Goal: Information Seeking & Learning: Check status

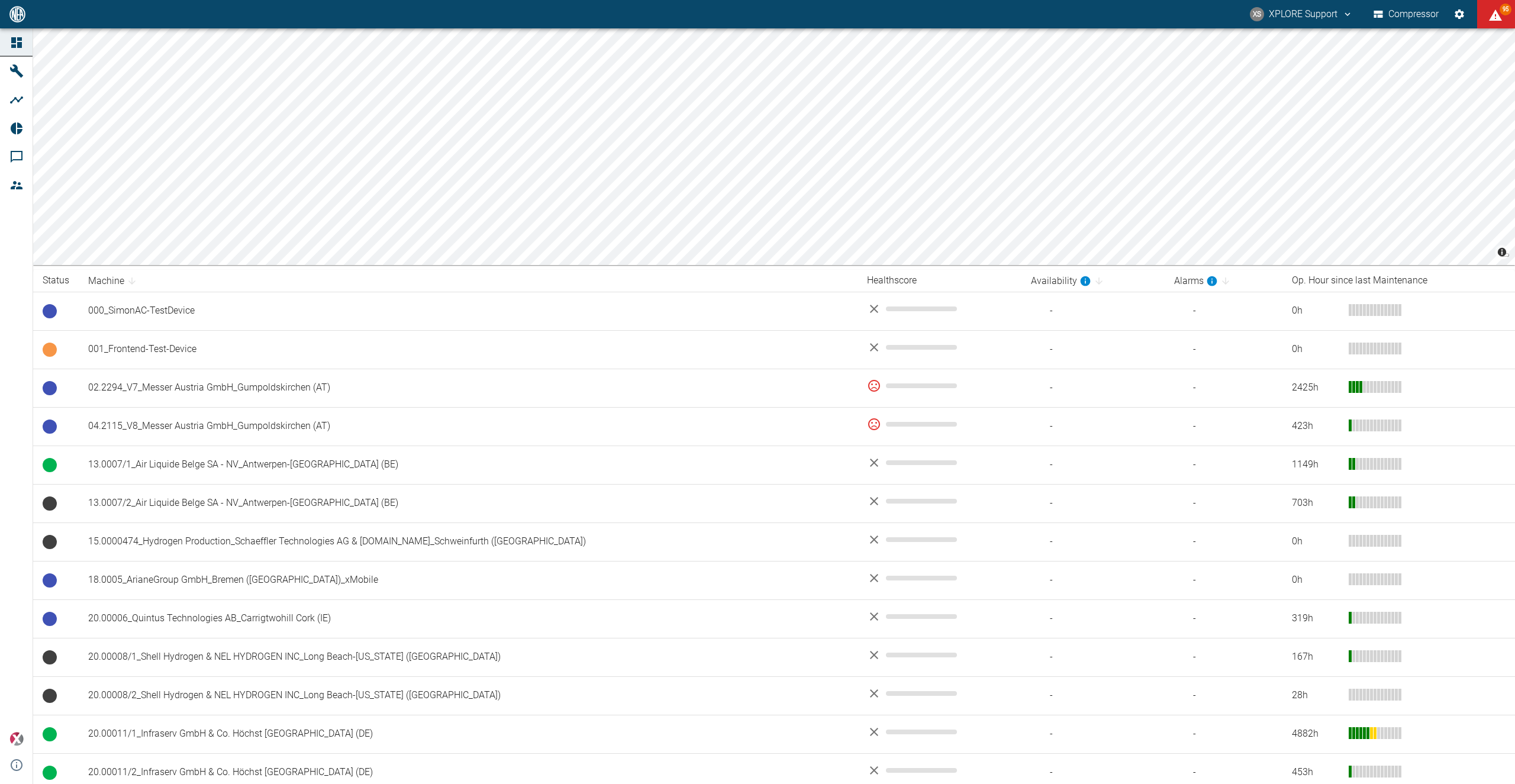
click at [72, 12] on div "XS XPLORE Support Compressor 95" at bounding box center [758, 14] width 1515 height 28
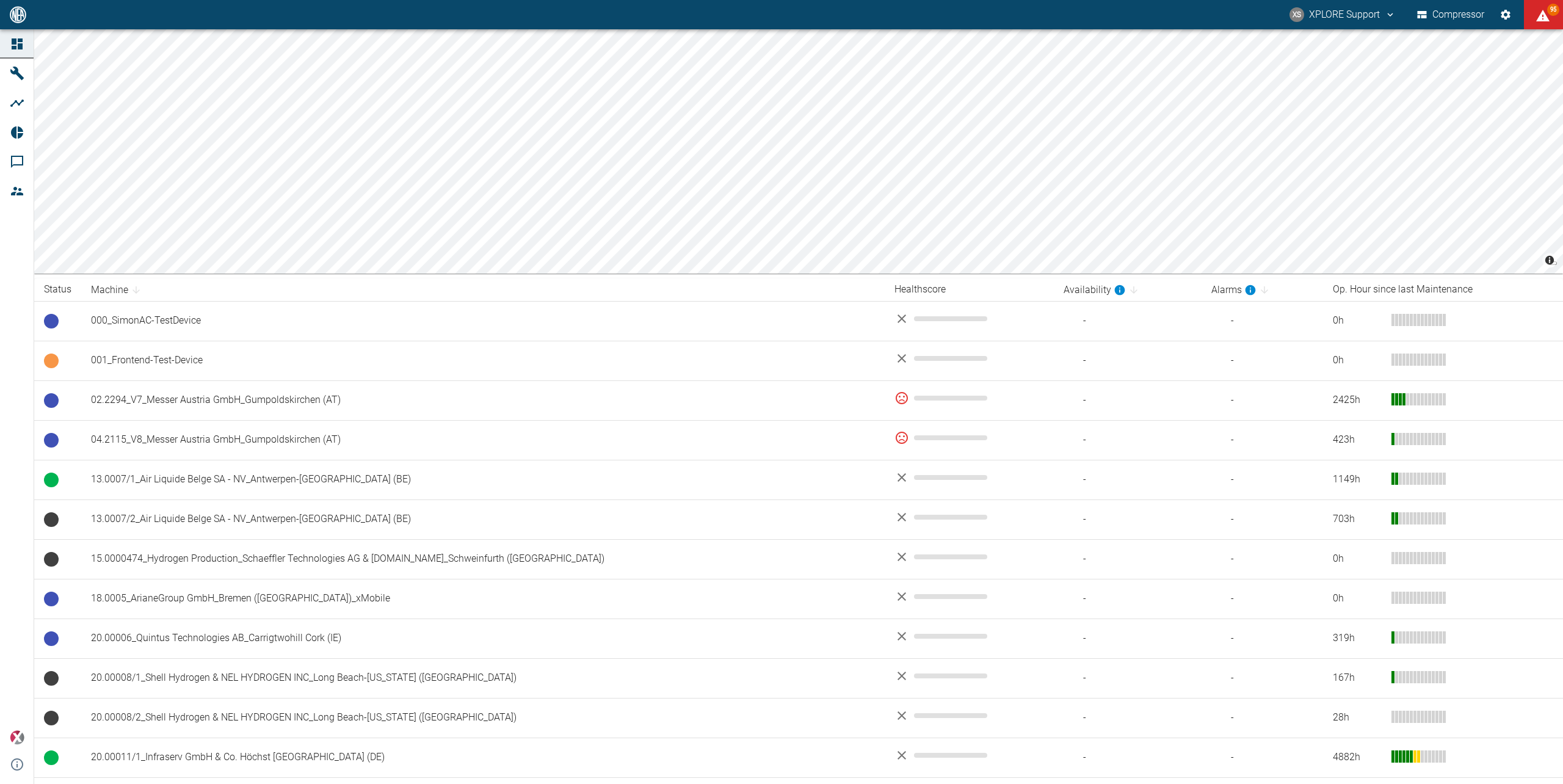
click at [1474, 19] on button "Compressor" at bounding box center [1451, 15] width 73 height 22
click at [1329, 14] on button "XS XPLORE Support" at bounding box center [1342, 15] width 110 height 22
click at [1358, 41] on span "Logout" at bounding box center [1369, 48] width 36 height 15
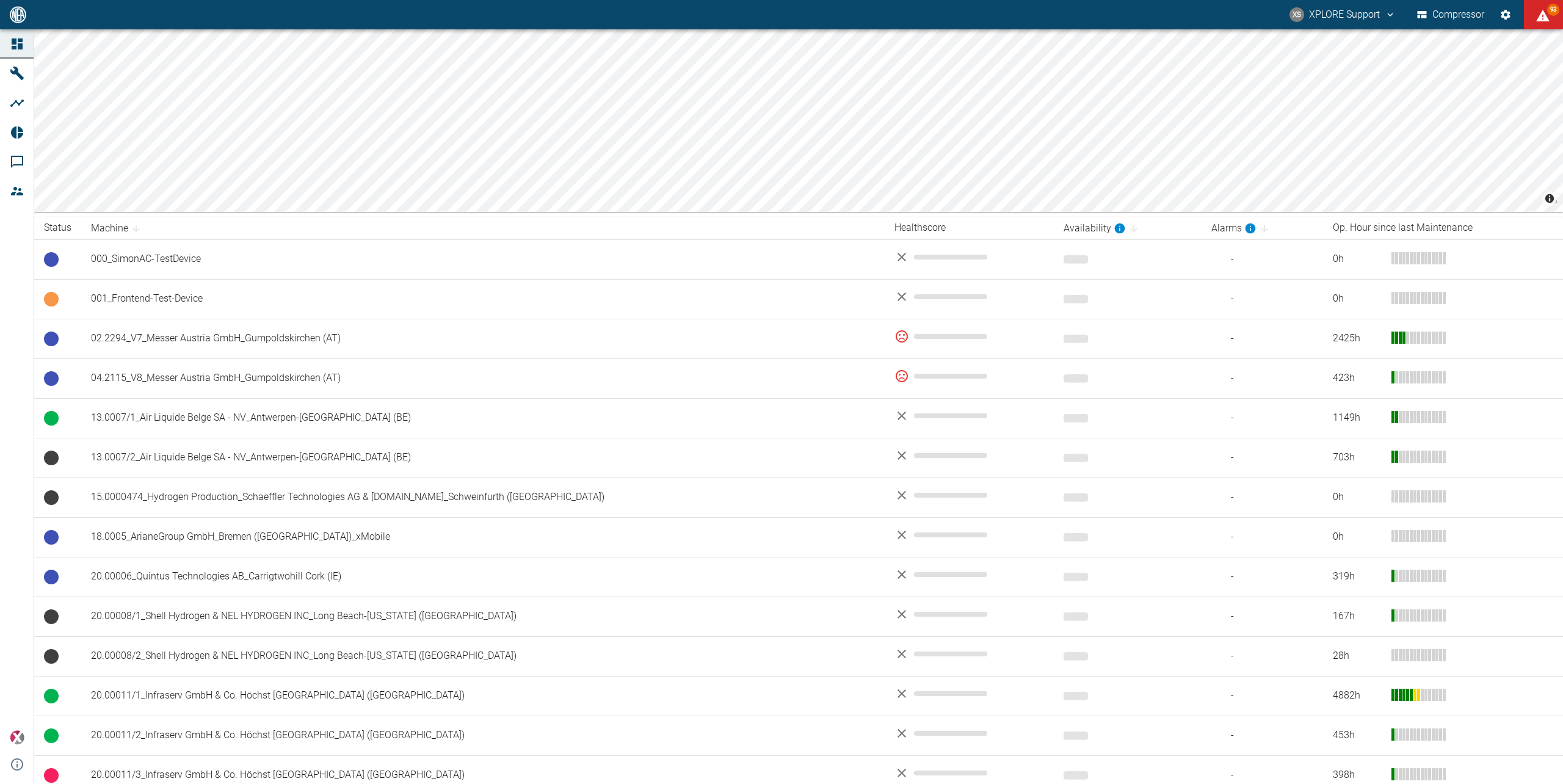
scroll to position [51, 0]
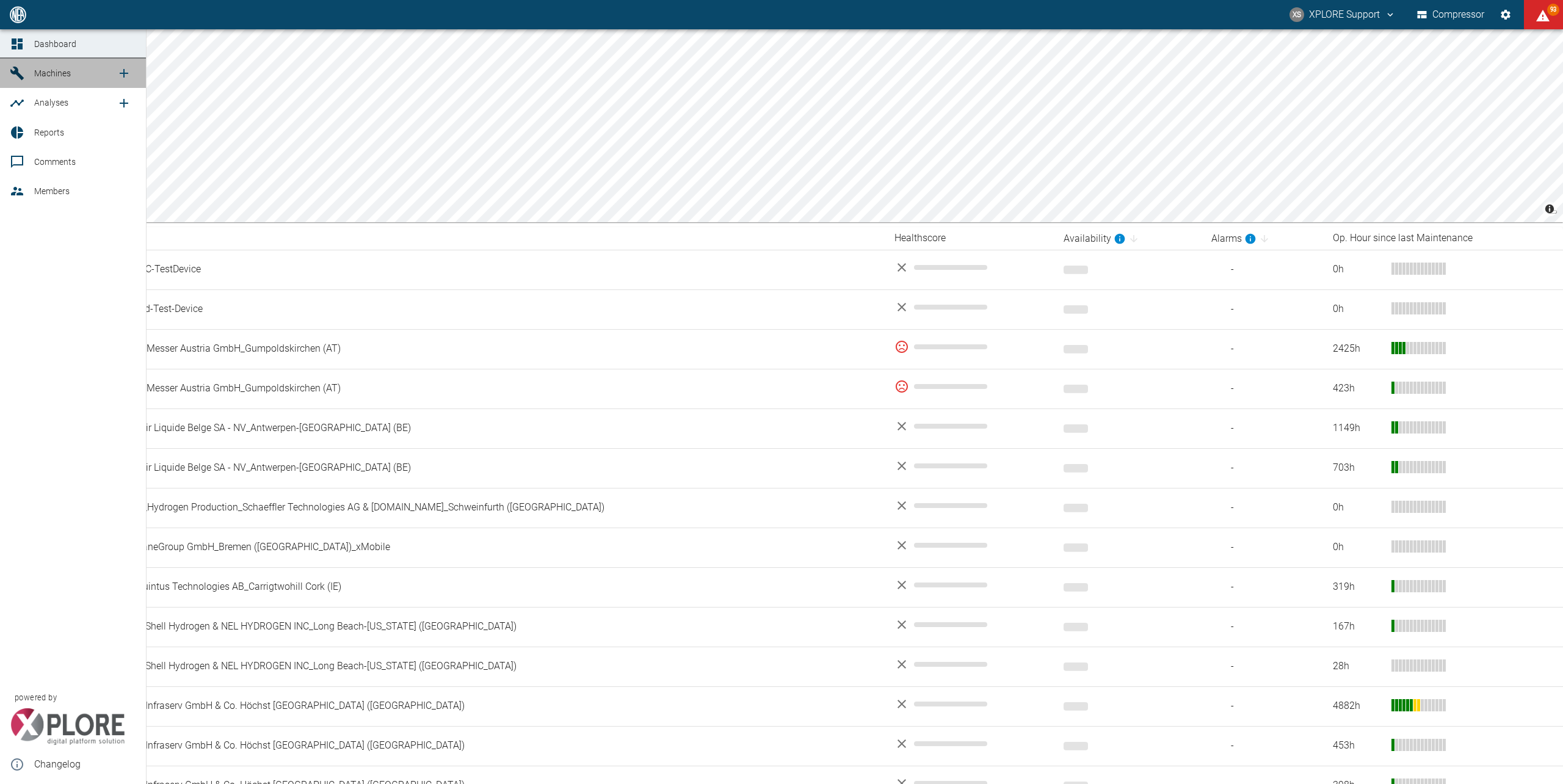
click at [43, 77] on span "Machines" at bounding box center [52, 73] width 37 height 10
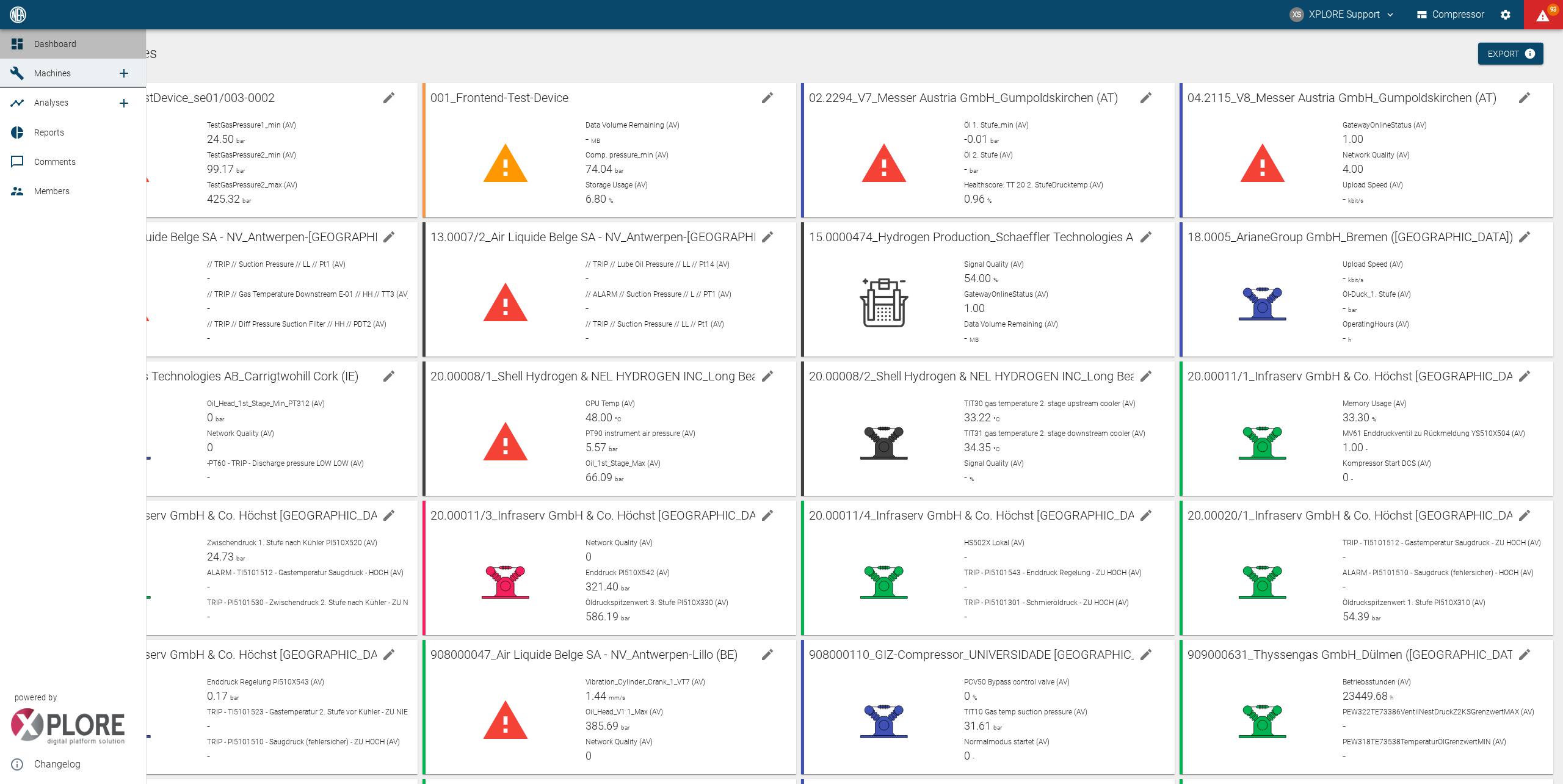
click at [64, 40] on span "Dashboard" at bounding box center [55, 44] width 42 height 10
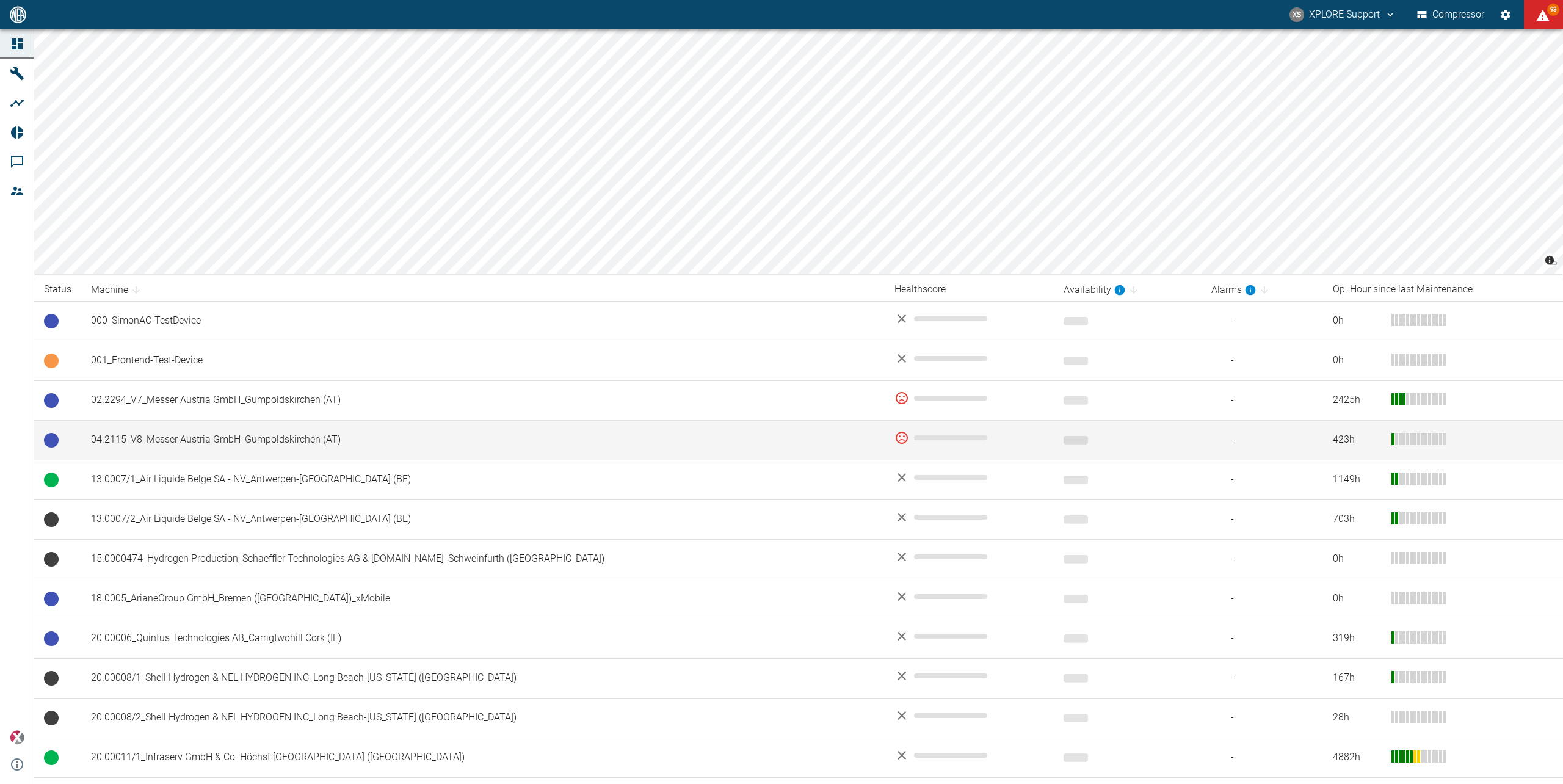
click at [209, 453] on td "04.2115_V8_Messer Austria GmbH_Gumpoldskirchen (AT)" at bounding box center [483, 439] width 803 height 39
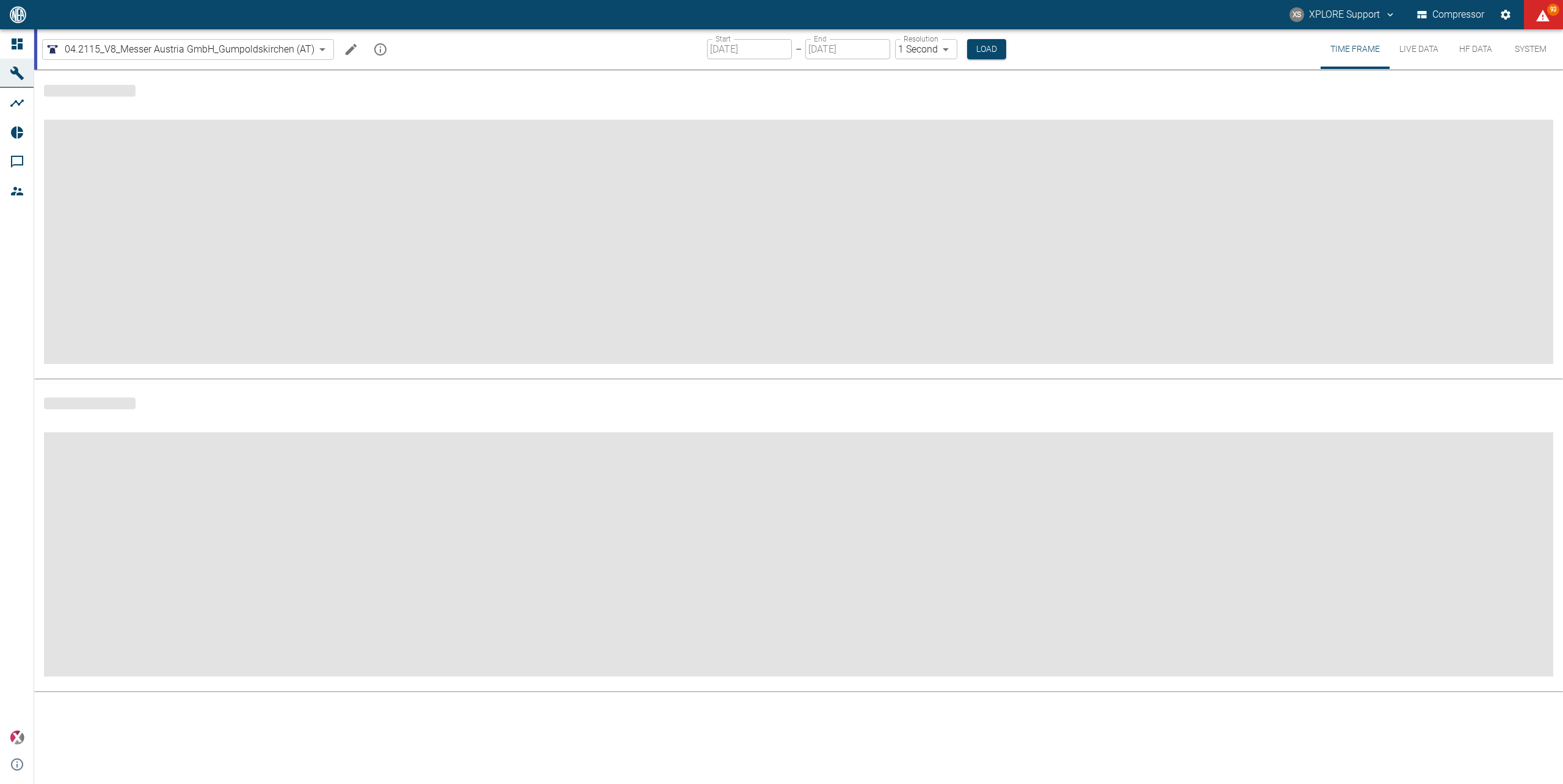
click at [160, 56] on body "XS XPLORE Support Compressor 93 Dashboard Machines Analyses Reports Comments Me…" at bounding box center [782, 392] width 1563 height 784
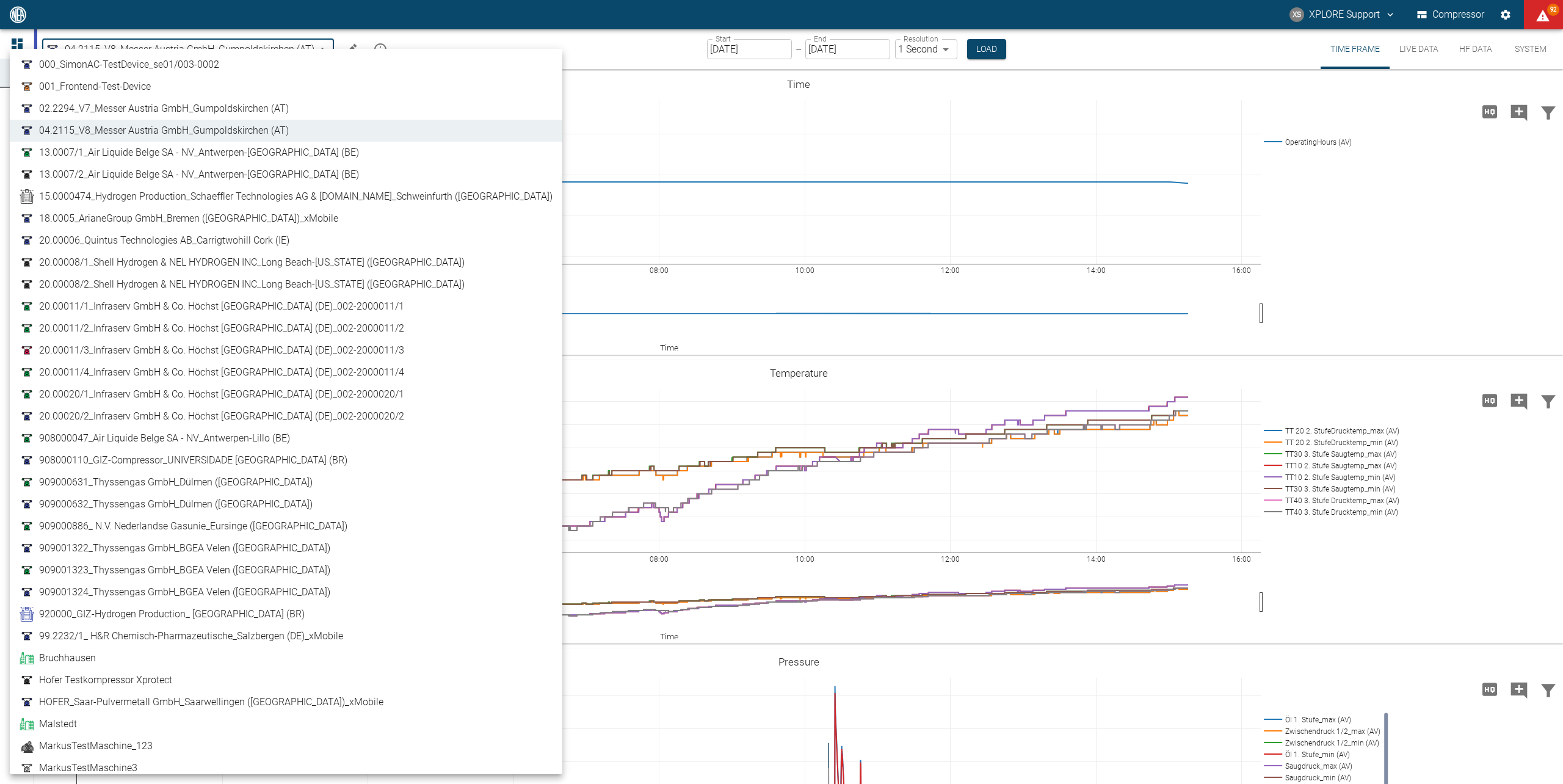
click at [1380, 17] on div at bounding box center [782, 392] width 1563 height 784
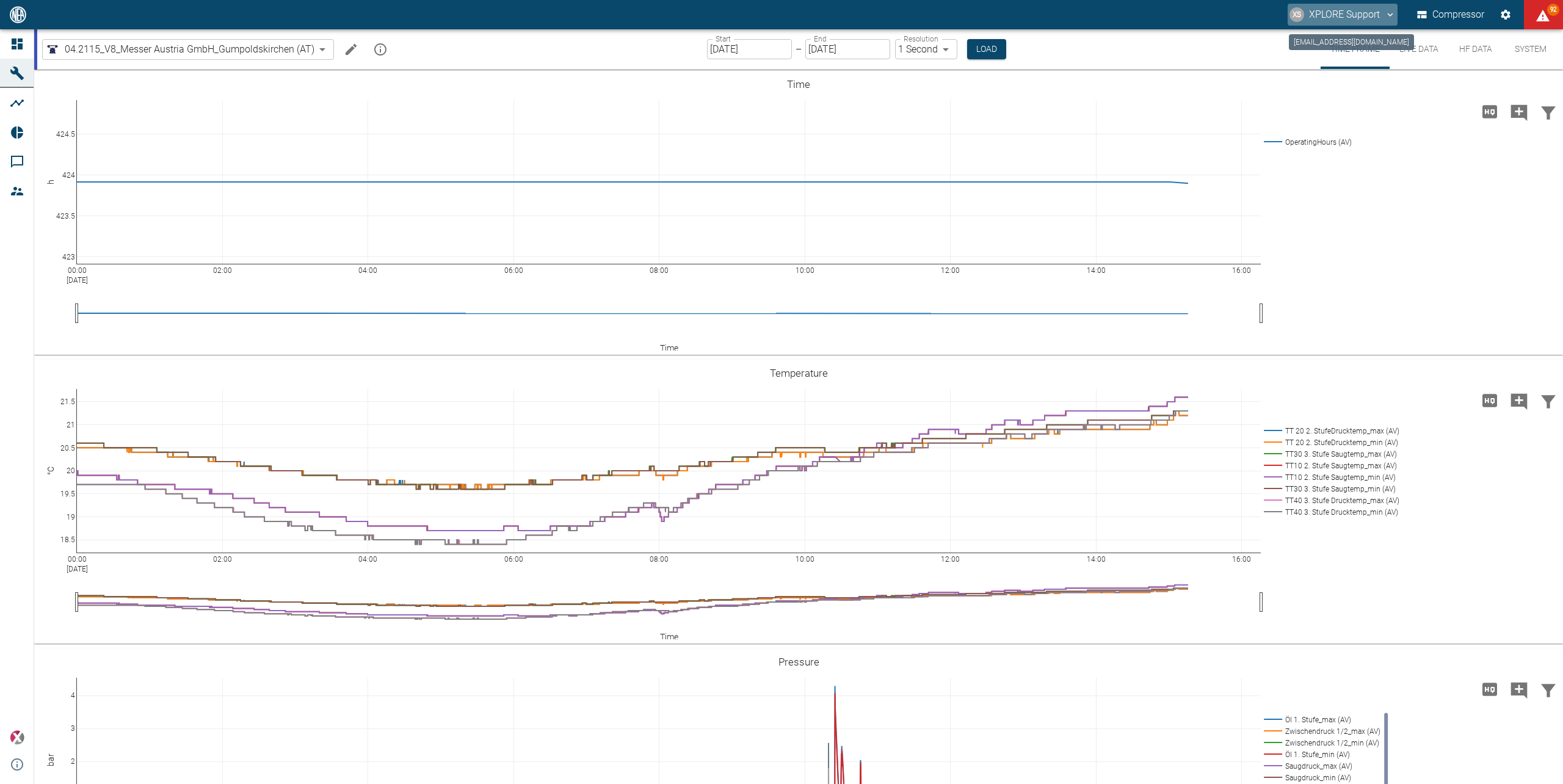
click at [1381, 13] on button "XS XPLORE Support" at bounding box center [1342, 15] width 110 height 22
click at [1362, 46] on span "Logout" at bounding box center [1369, 48] width 36 height 15
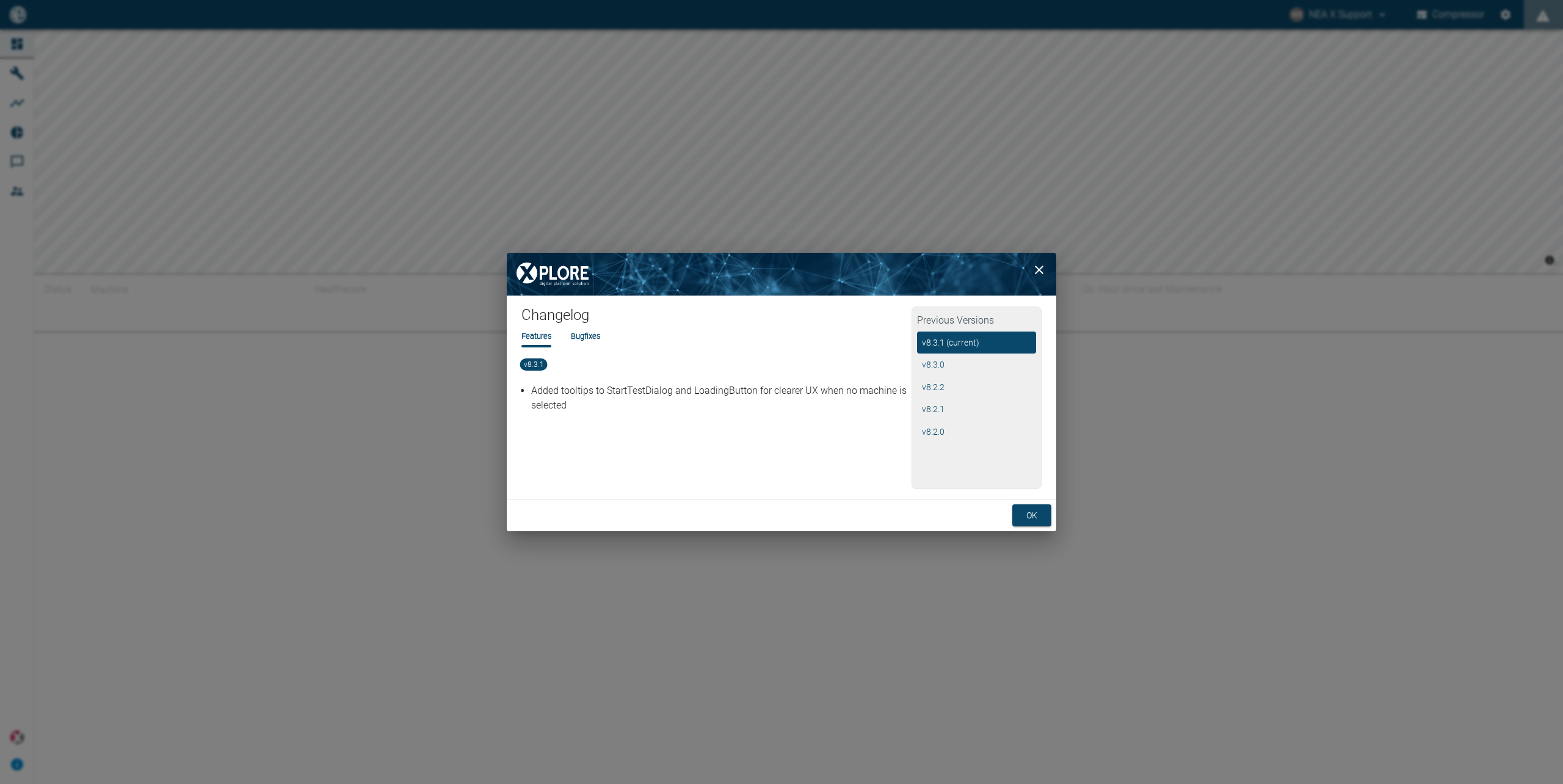
click at [1036, 272] on icon "close" at bounding box center [1039, 270] width 15 height 15
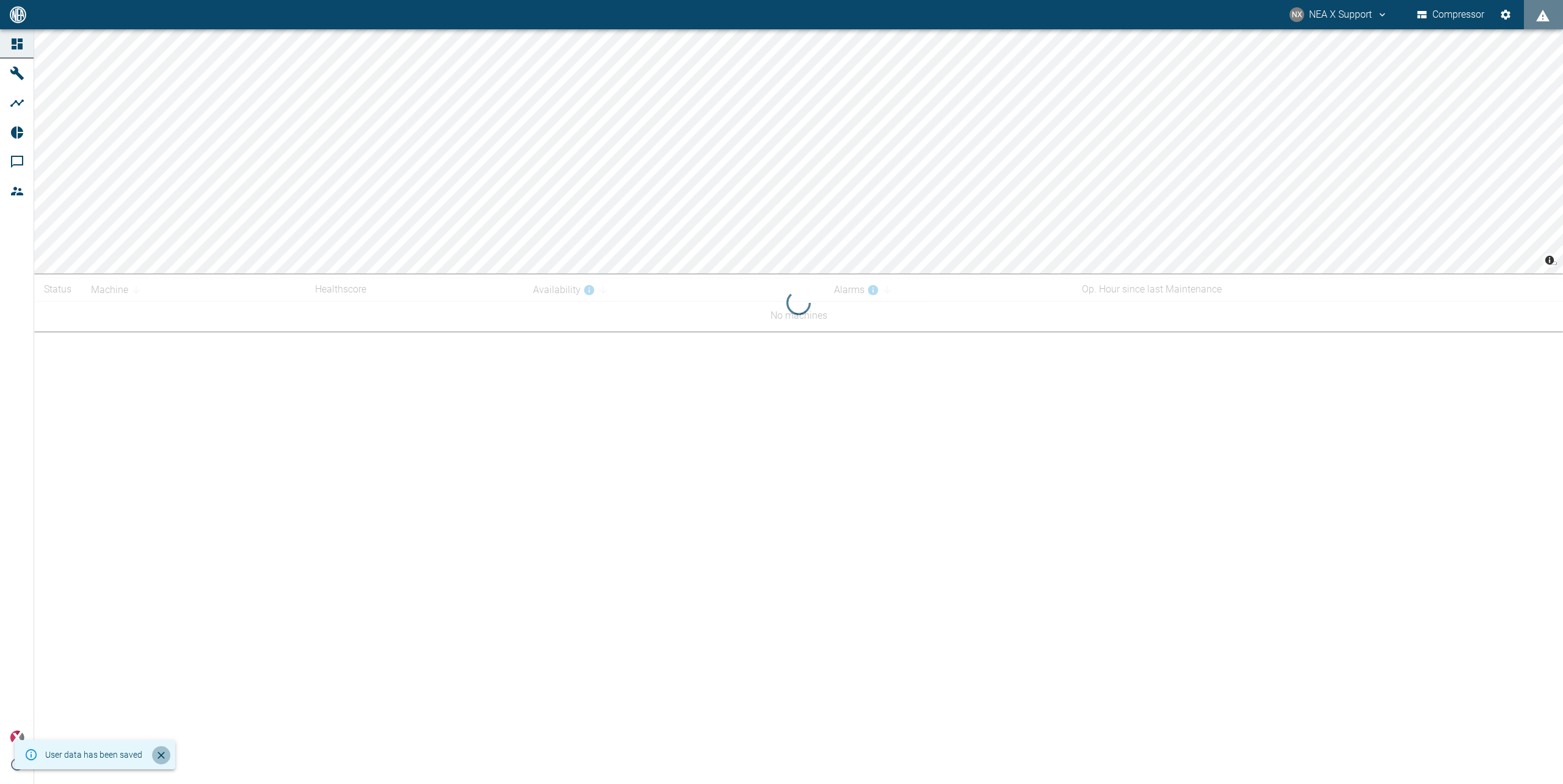
click at [159, 756] on icon "Close" at bounding box center [161, 755] width 12 height 12
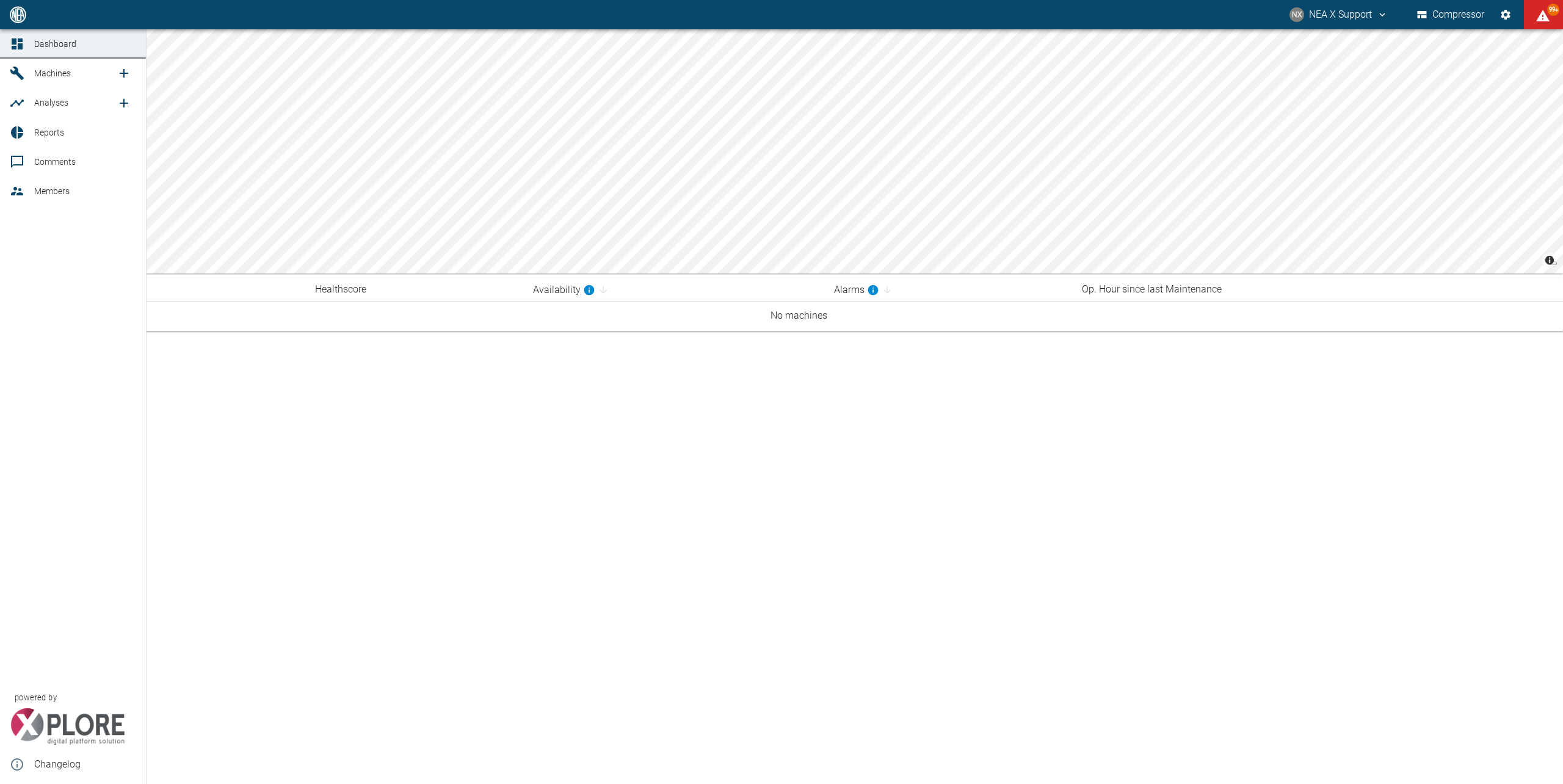
click at [36, 71] on span "Machines" at bounding box center [52, 73] width 37 height 10
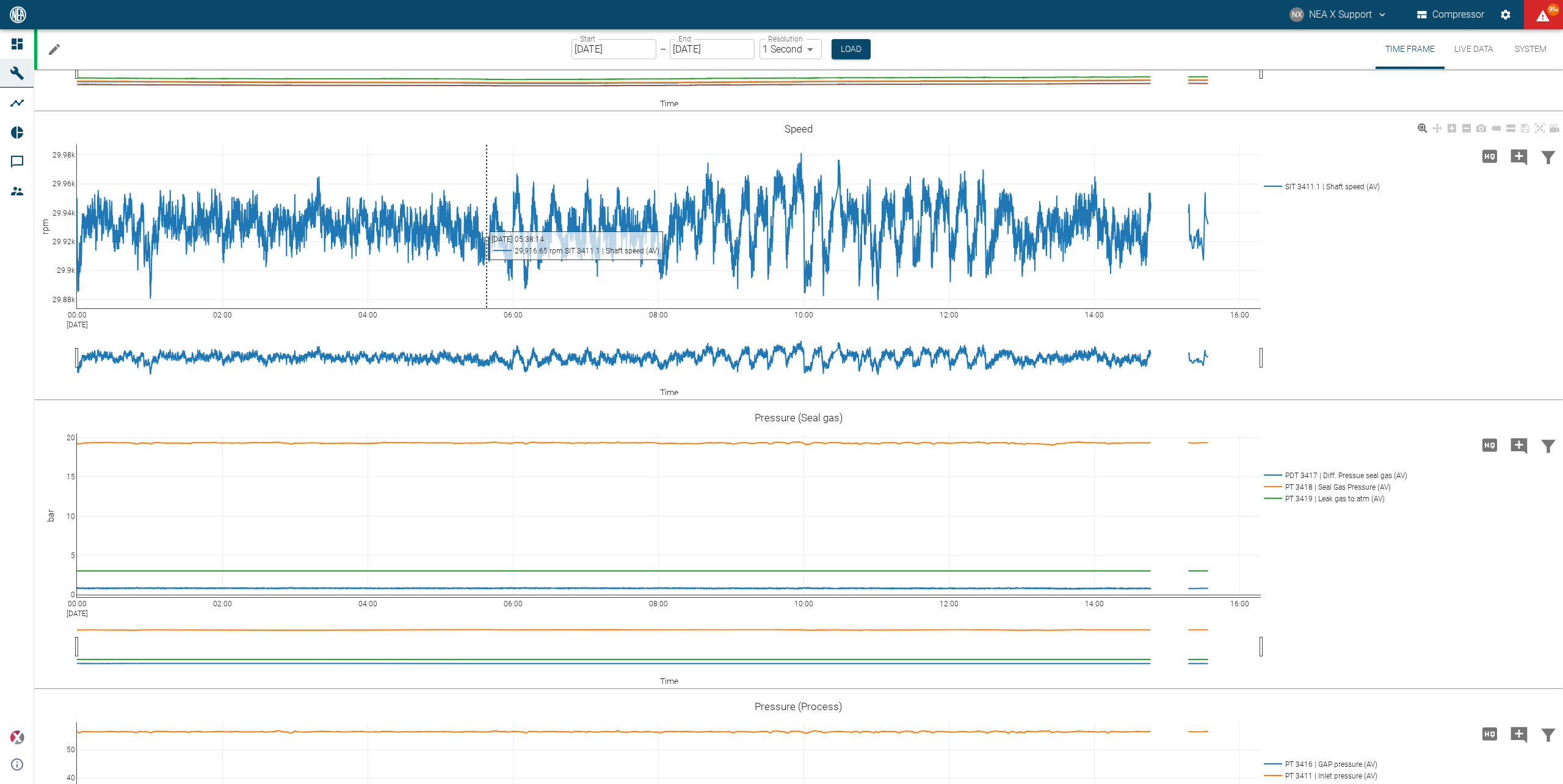
scroll to position [1451, 0]
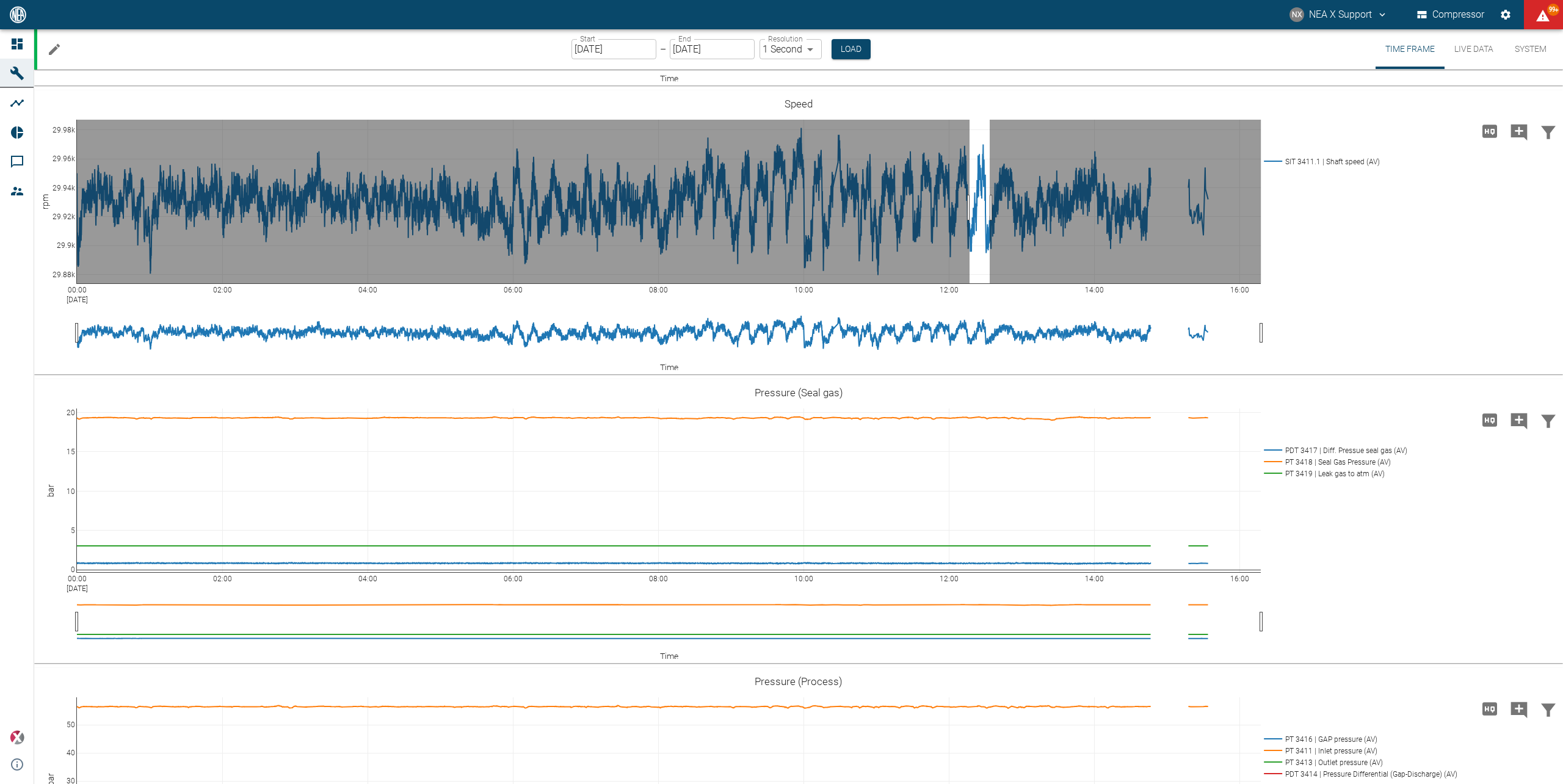
drag, startPoint x: 970, startPoint y: 447, endPoint x: 990, endPoint y: 446, distance: 20.0
click at [990, 446] on body "NX NEA X Support Compressor 99+ Dashboard Machines Analyses Reports Comments Me…" at bounding box center [782, 392] width 1563 height 784
click at [939, 451] on body "NX NEA X Support Compressor 99+ Dashboard Machines Analyses Reports Comments Me…" at bounding box center [782, 392] width 1563 height 784
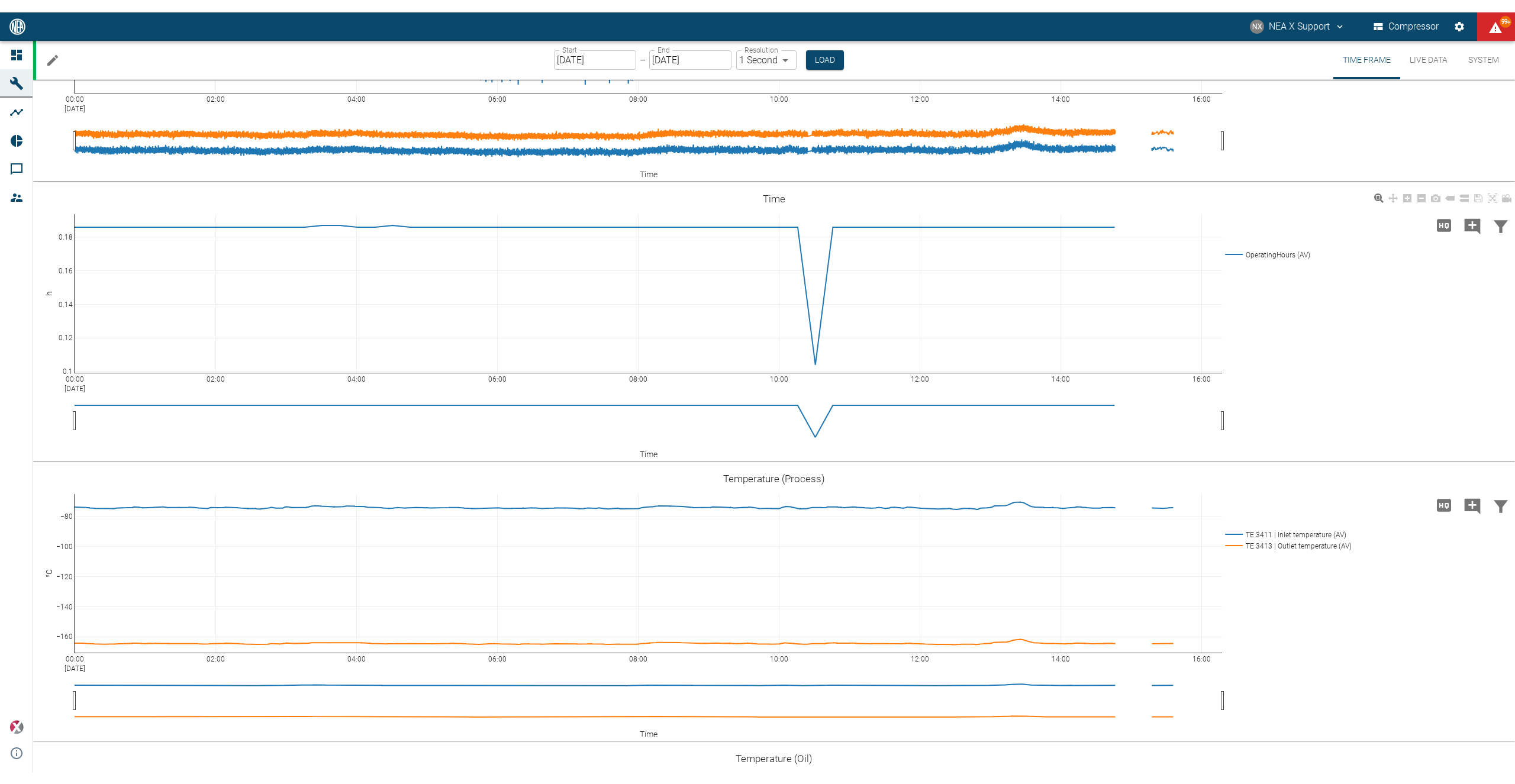
scroll to position [0, 0]
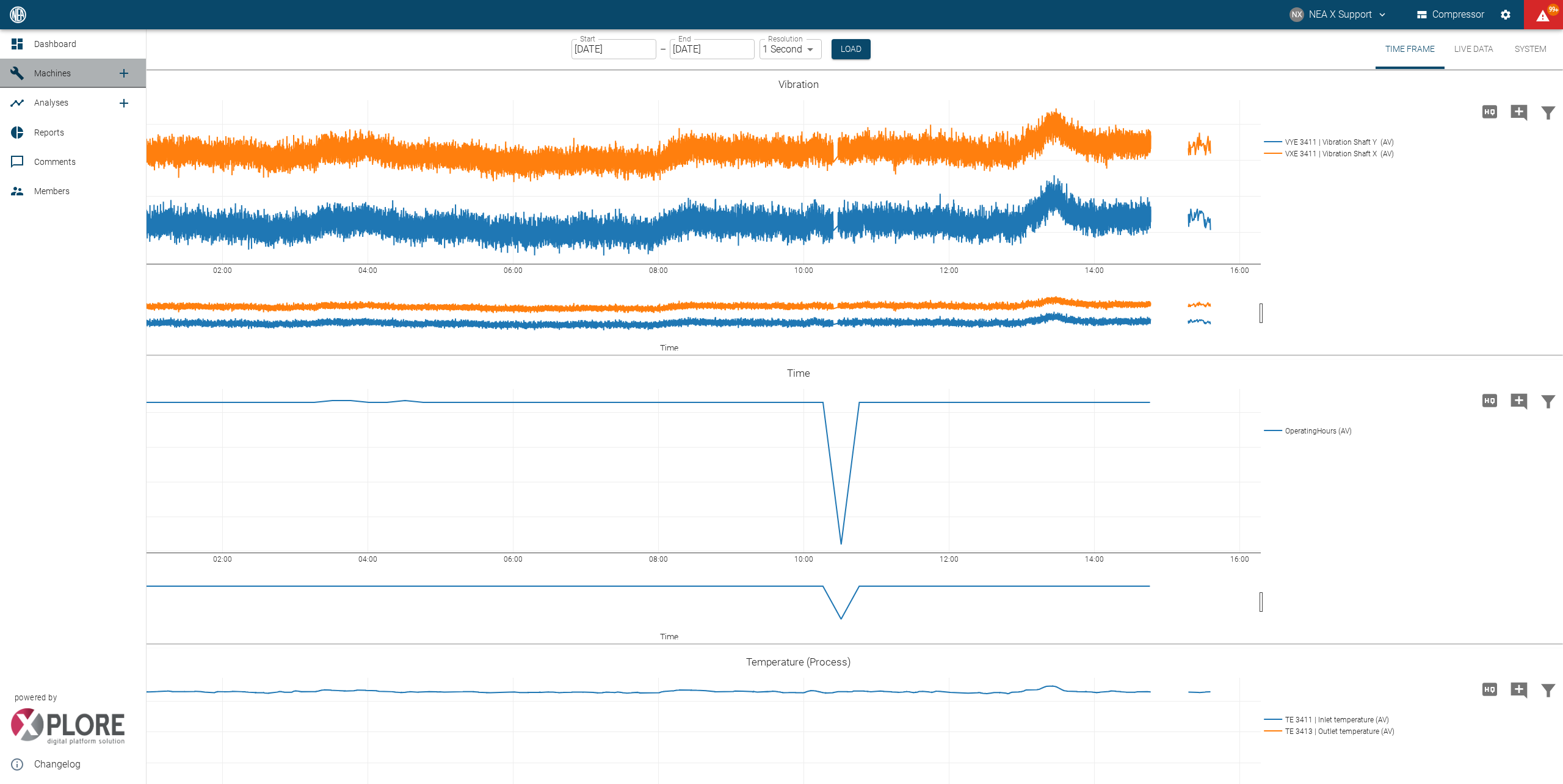
click at [62, 77] on span "Machines" at bounding box center [52, 73] width 37 height 10
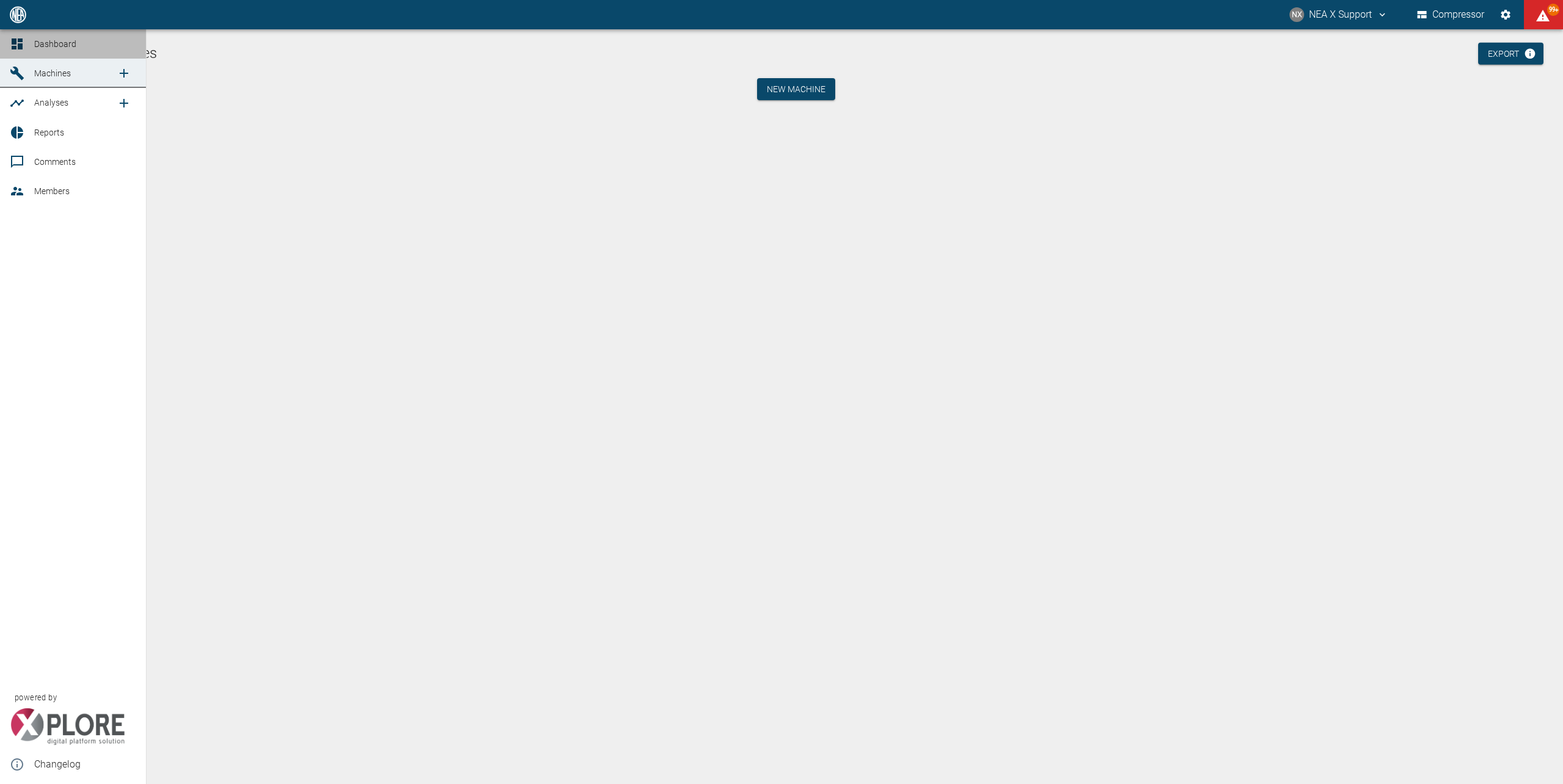
click at [26, 43] on div at bounding box center [19, 44] width 18 height 15
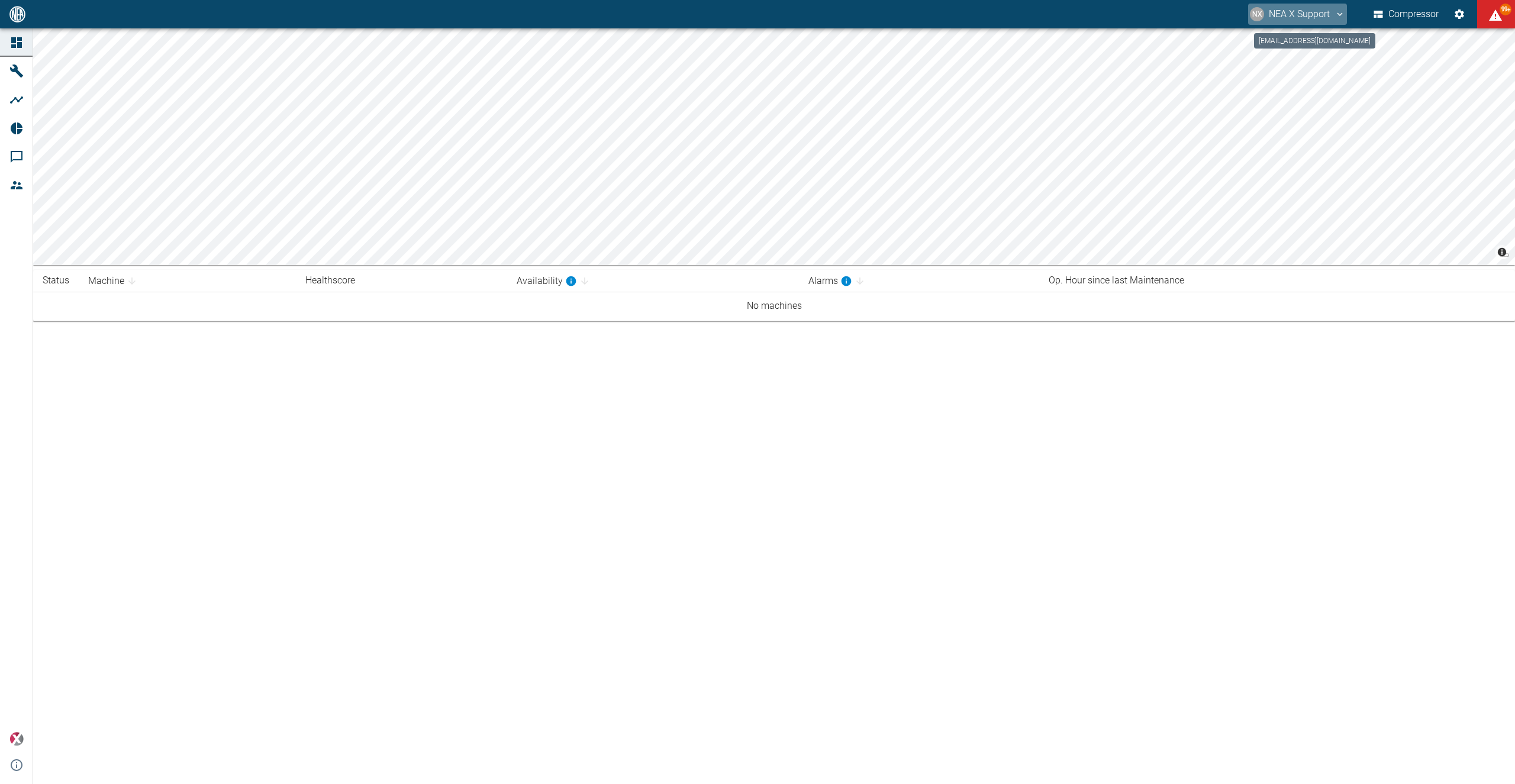
click at [1326, 13] on button "NX NEA X Support" at bounding box center [1297, 14] width 99 height 21
click at [1315, 42] on span "Logout" at bounding box center [1319, 47] width 35 height 14
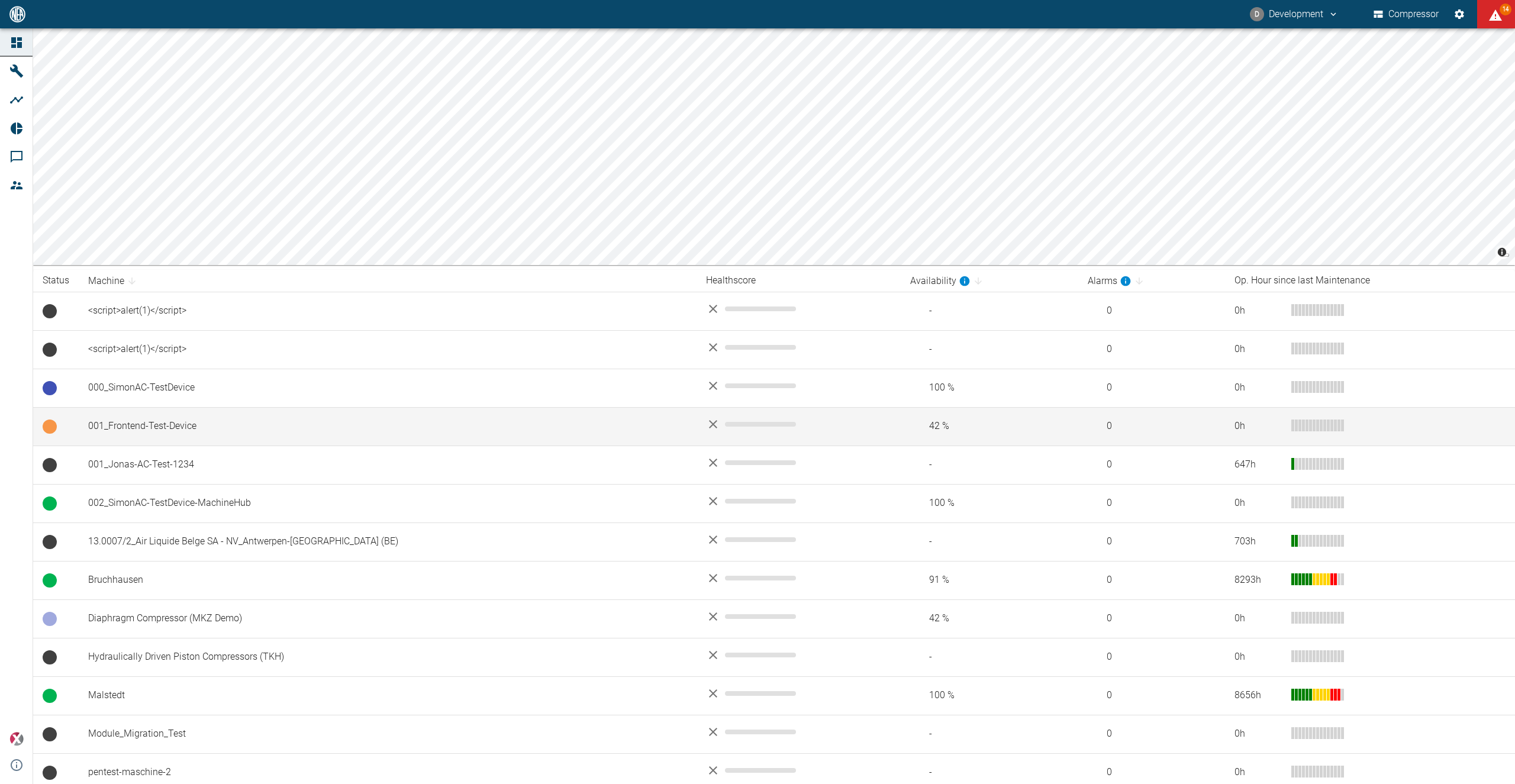
click at [1304, 15] on button "D Development" at bounding box center [1294, 14] width 92 height 21
click at [1285, 52] on icon at bounding box center [1283, 47] width 12 height 12
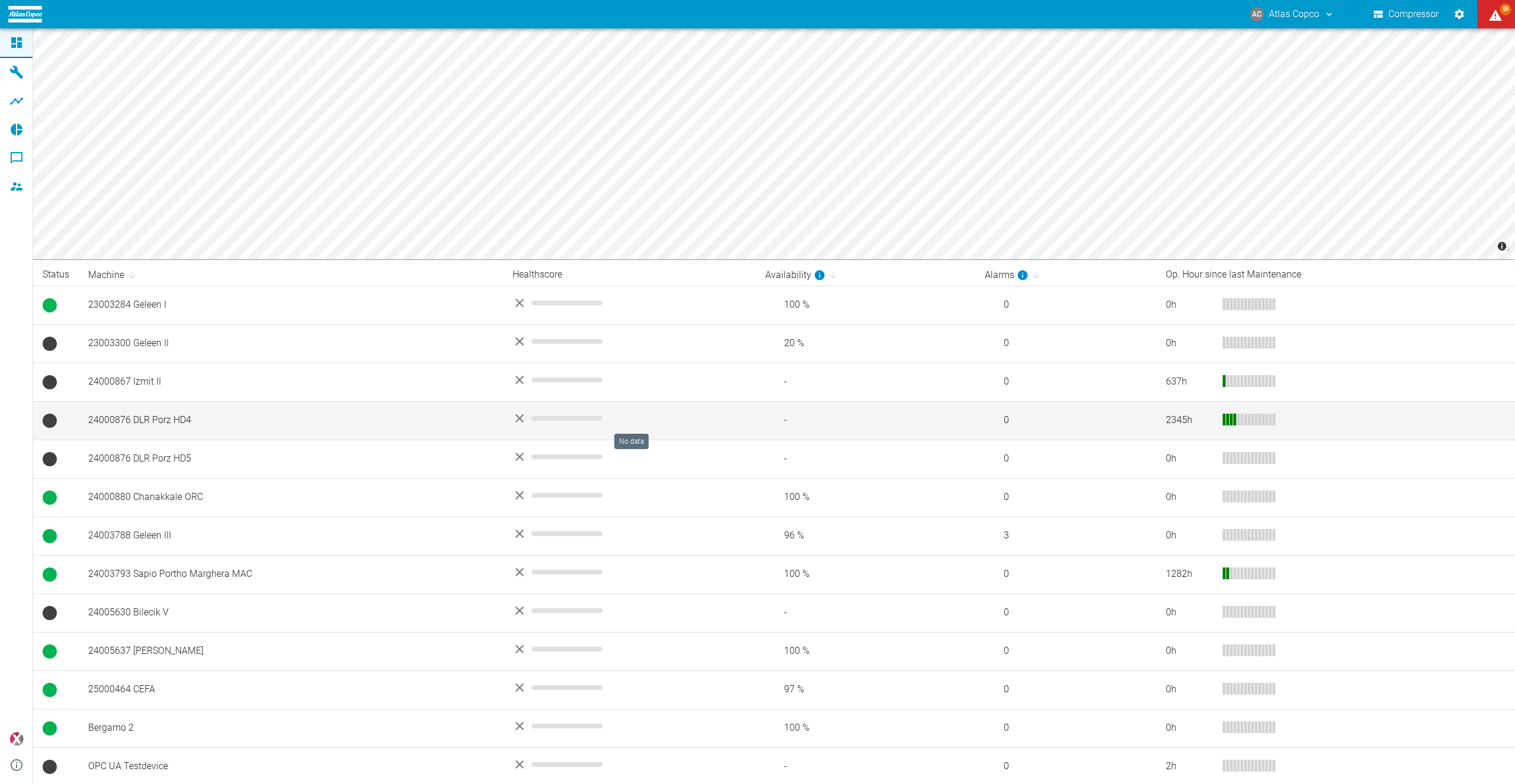
scroll to position [8, 0]
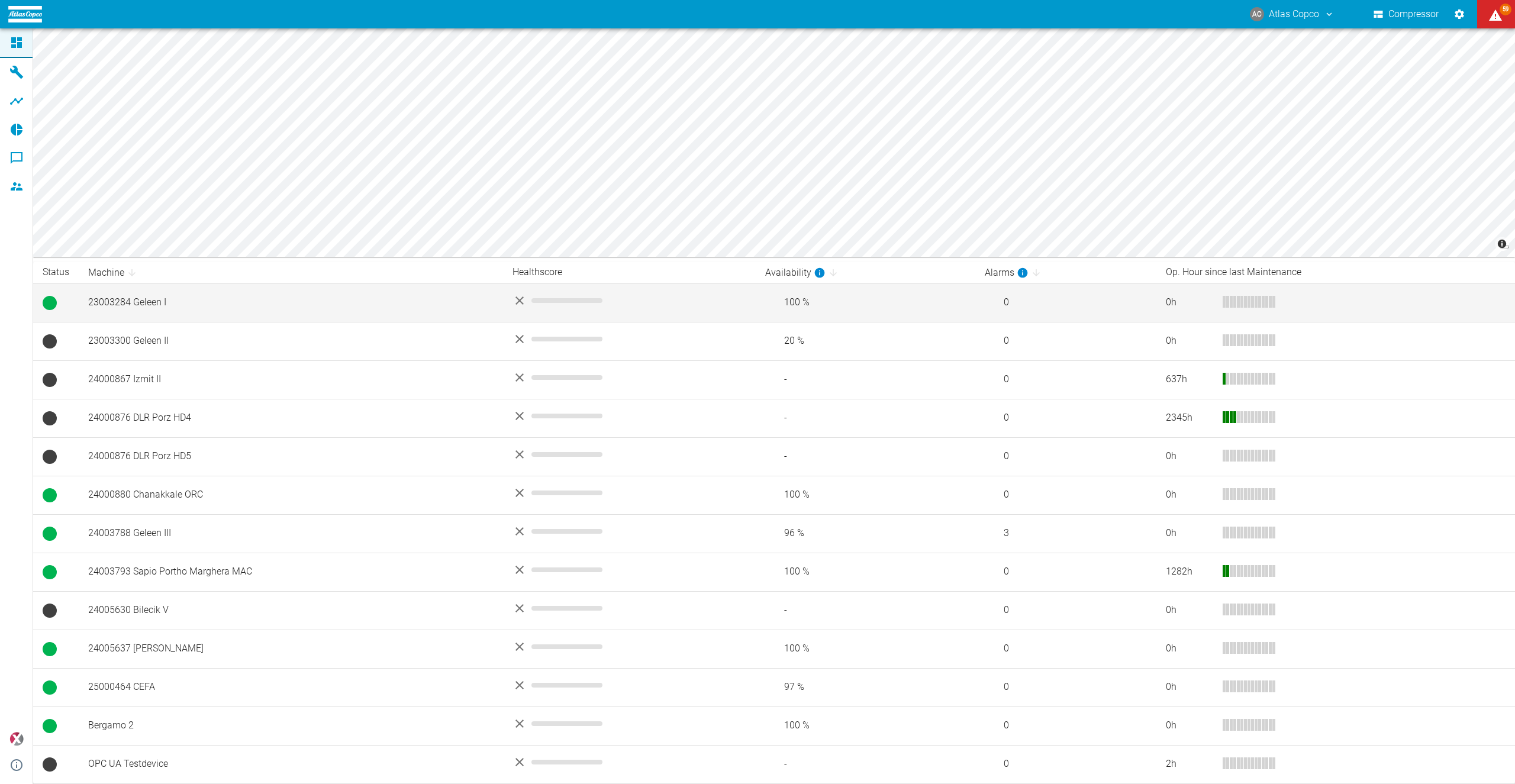
click at [247, 303] on td "23003284 Geleen I" at bounding box center [290, 302] width 424 height 38
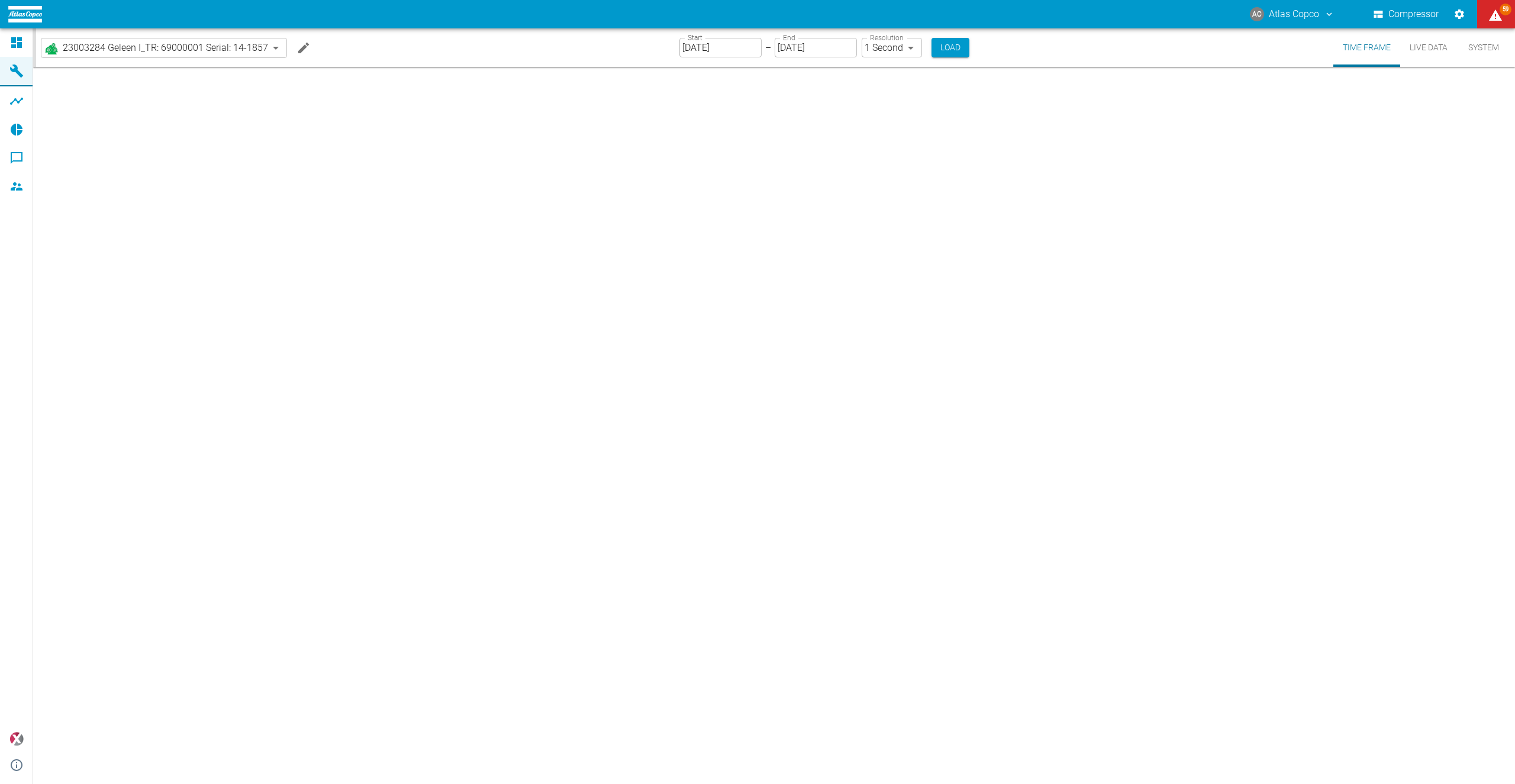
type input "2min"
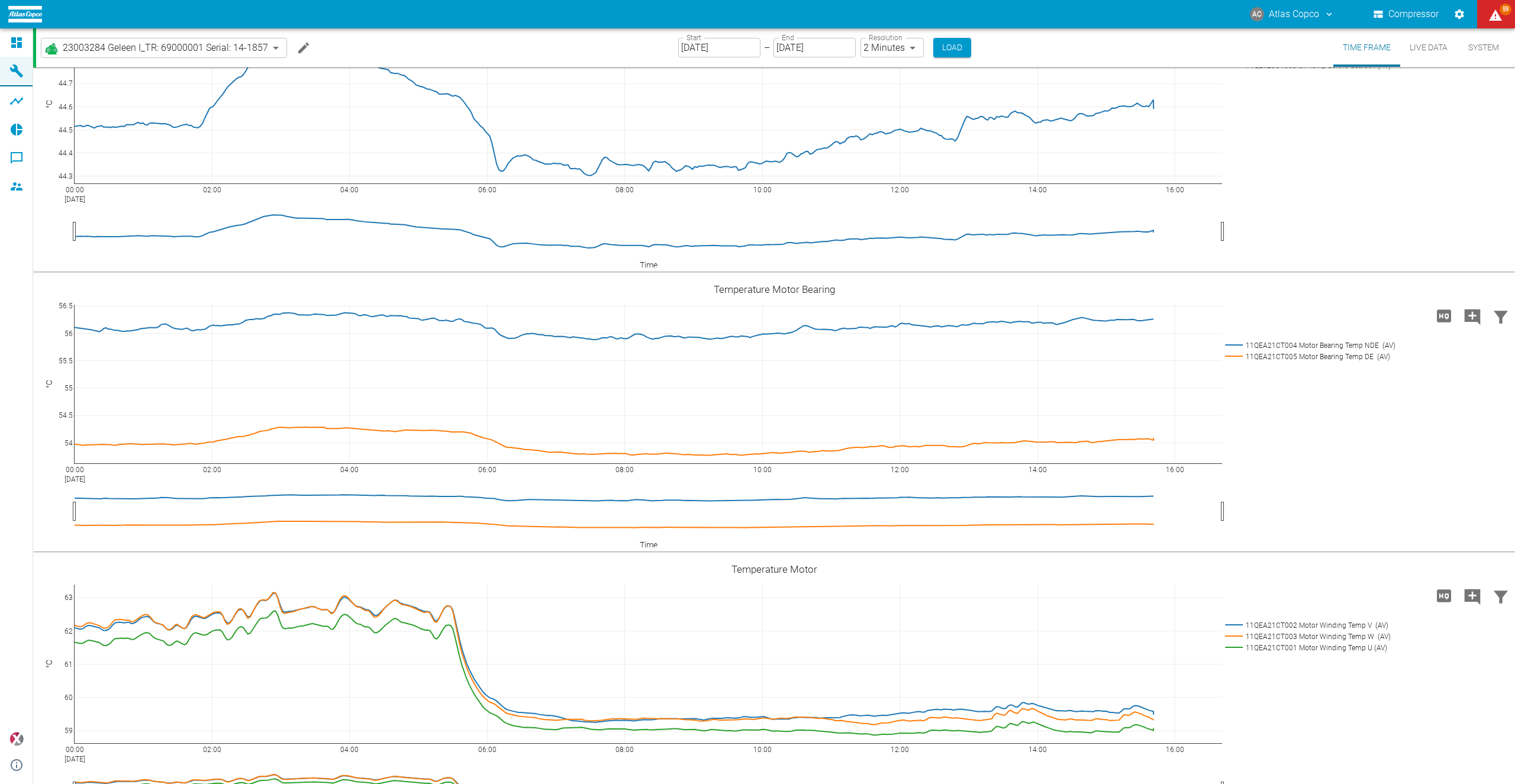
scroll to position [594, 0]
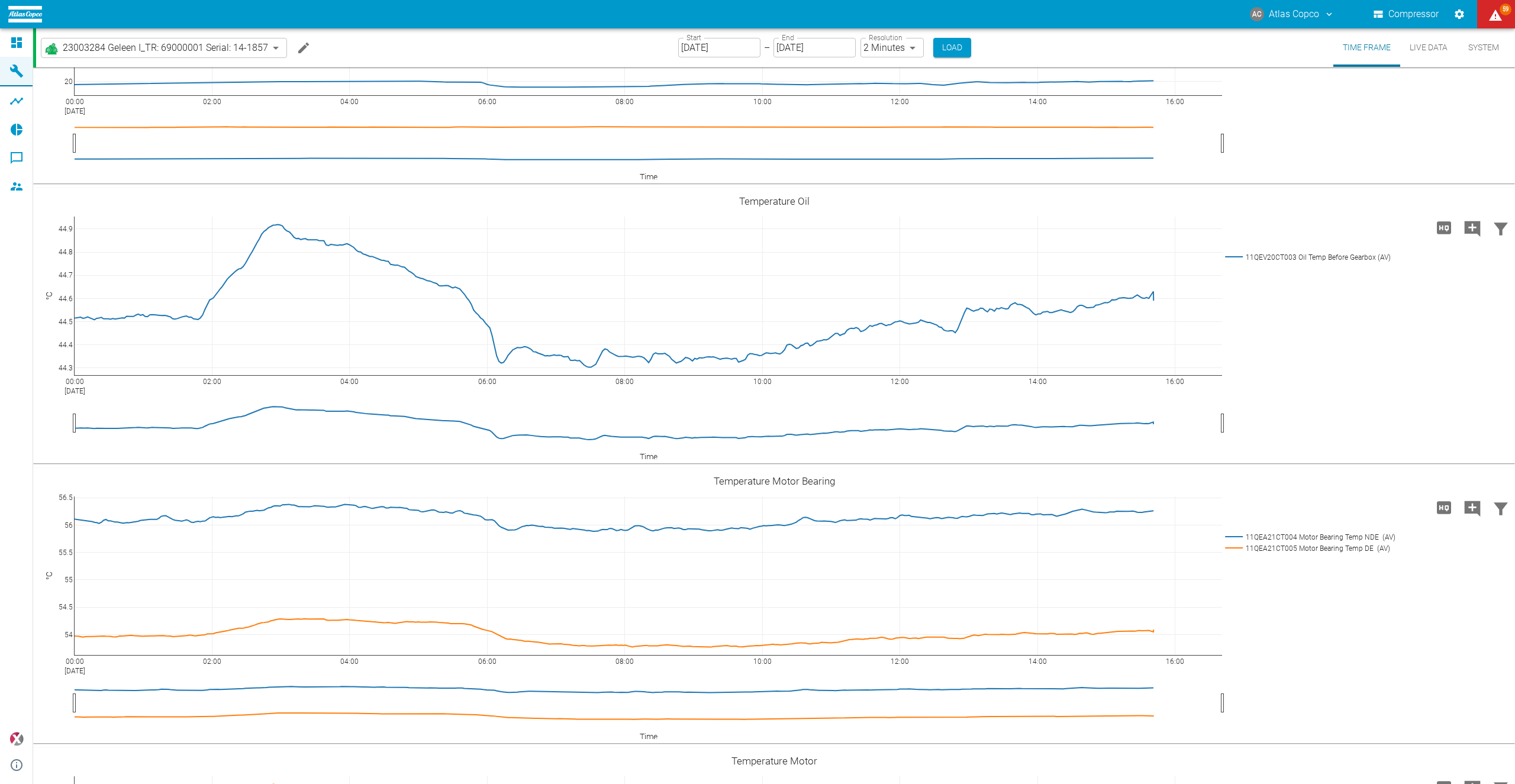
click at [1425, 50] on button "Live Data" at bounding box center [1428, 47] width 57 height 38
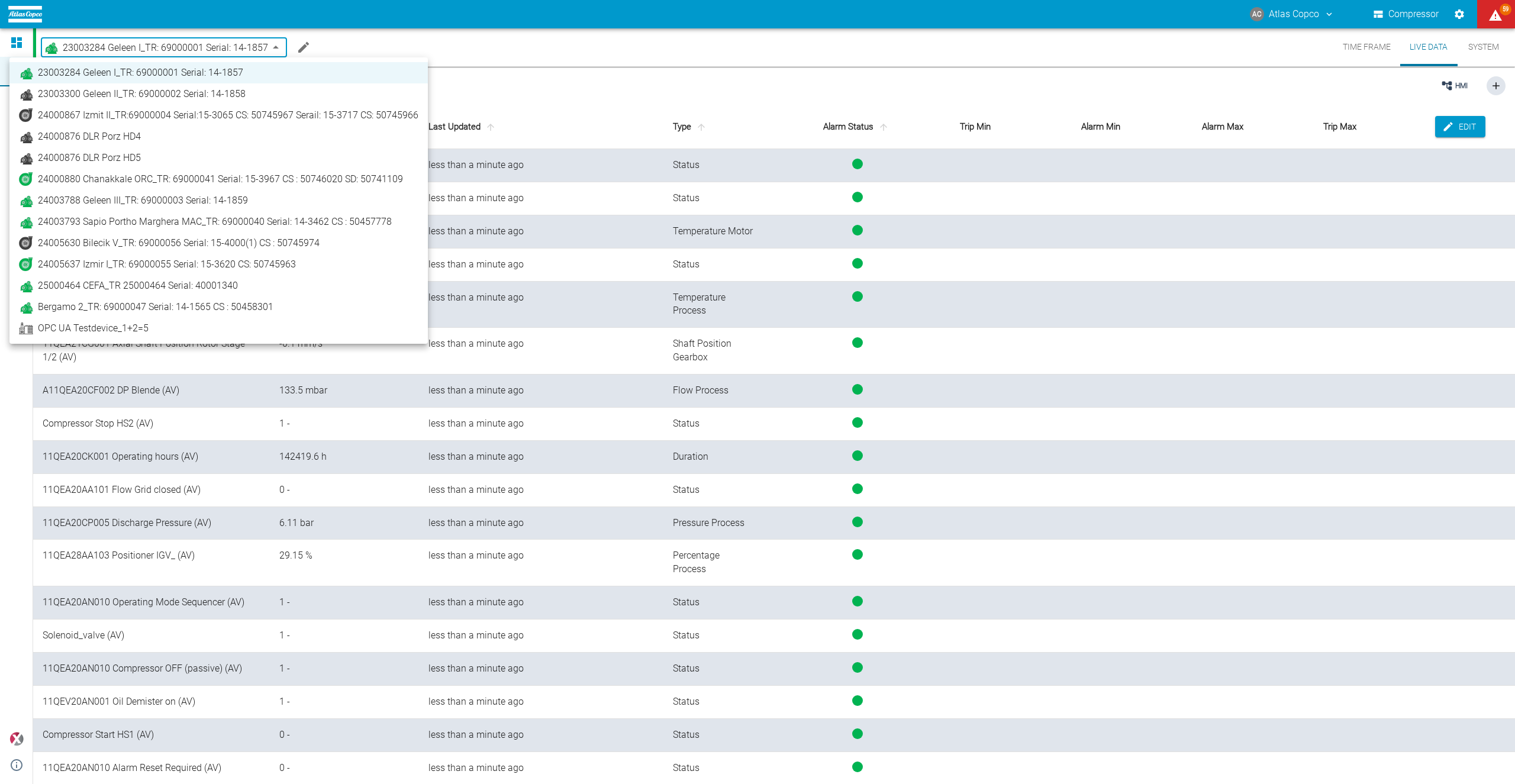
click at [233, 44] on body "AC Atlas Copco Compressor 59 Dashboard Machines Analyses Reports Comments Membe…" at bounding box center [758, 392] width 1515 height 784
click at [351, 43] on div at bounding box center [758, 392] width 1515 height 784
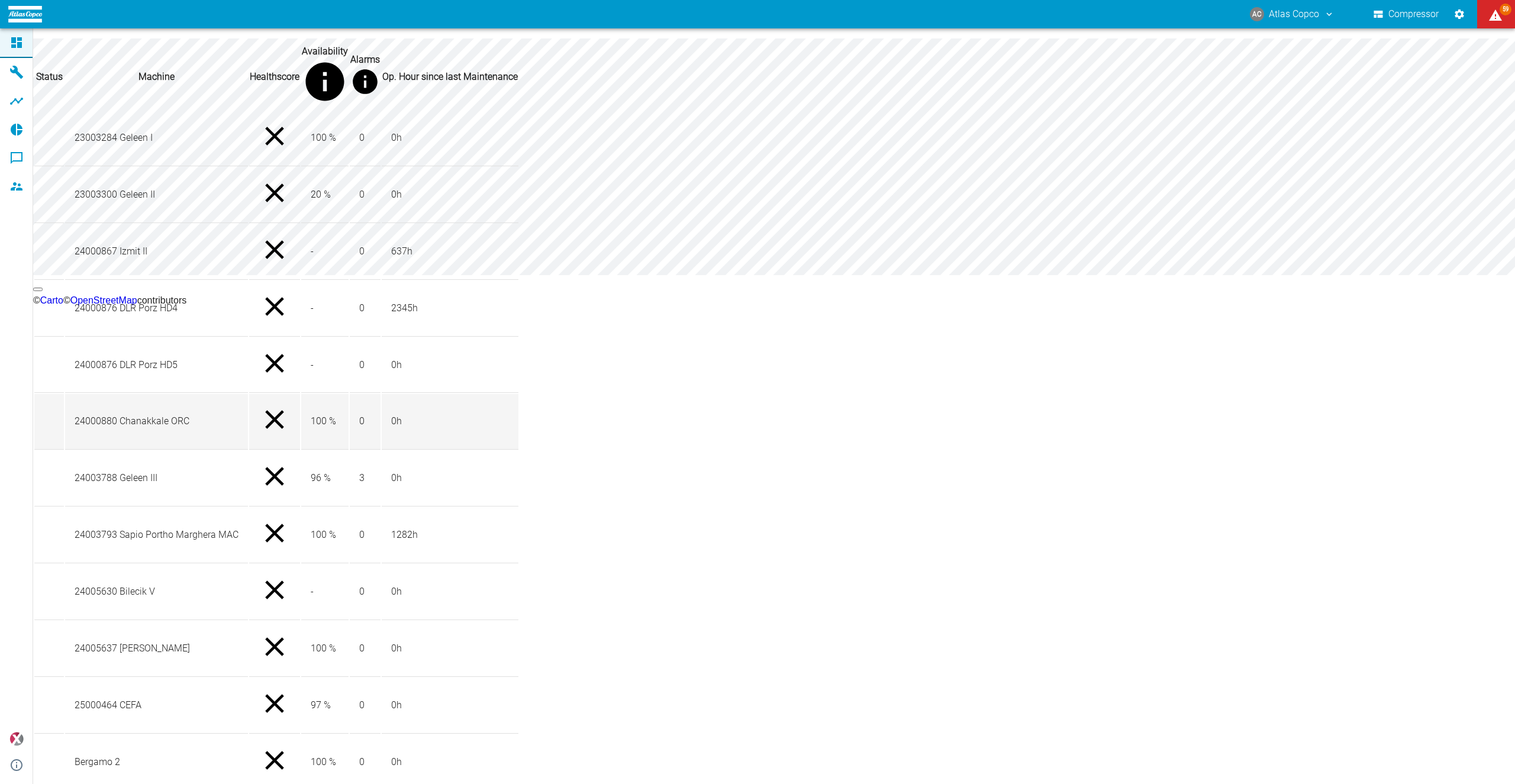
click at [149, 450] on td "24000880 Chanakkale ORC" at bounding box center [157, 421] width 183 height 56
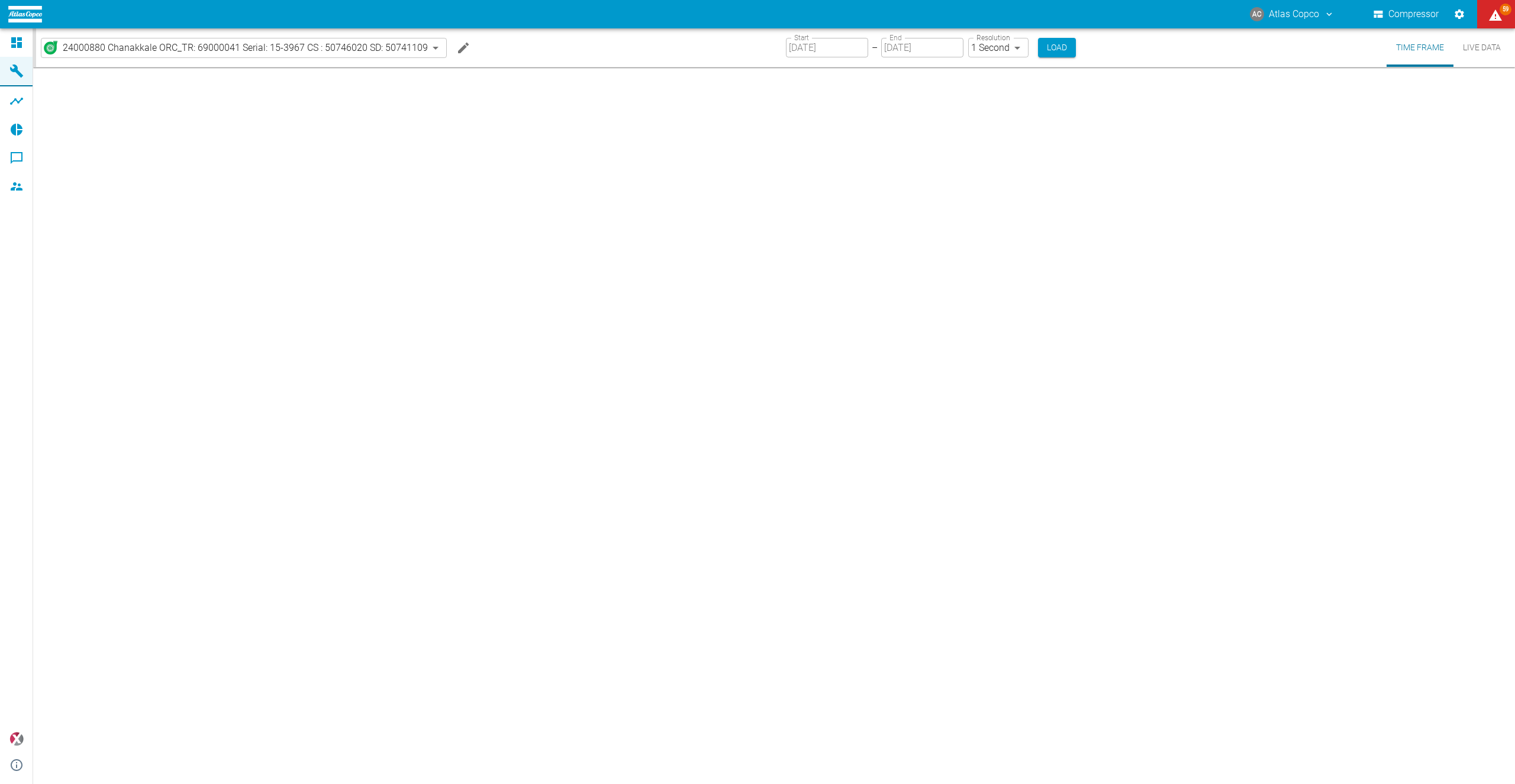
type input "2min"
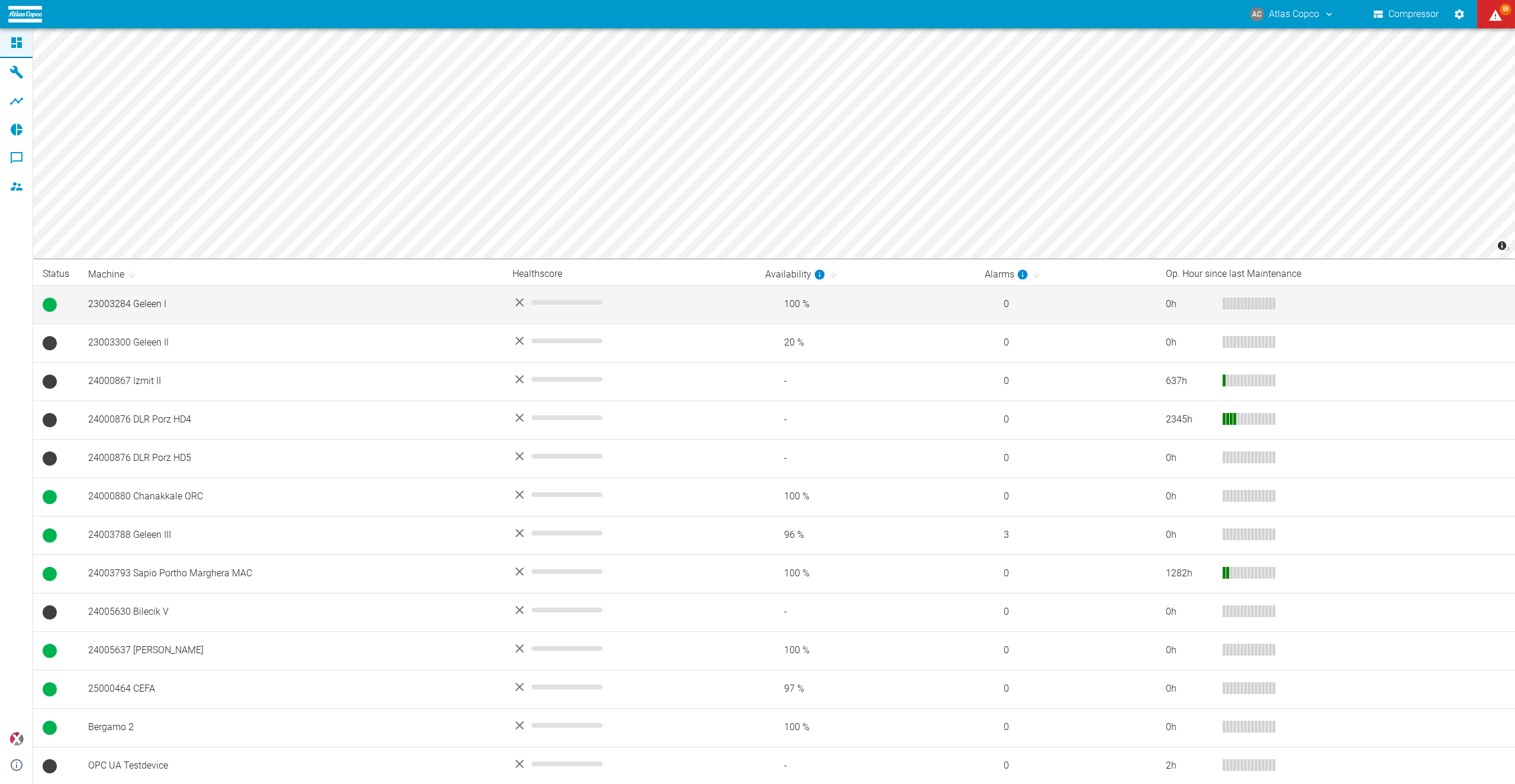
scroll to position [8, 0]
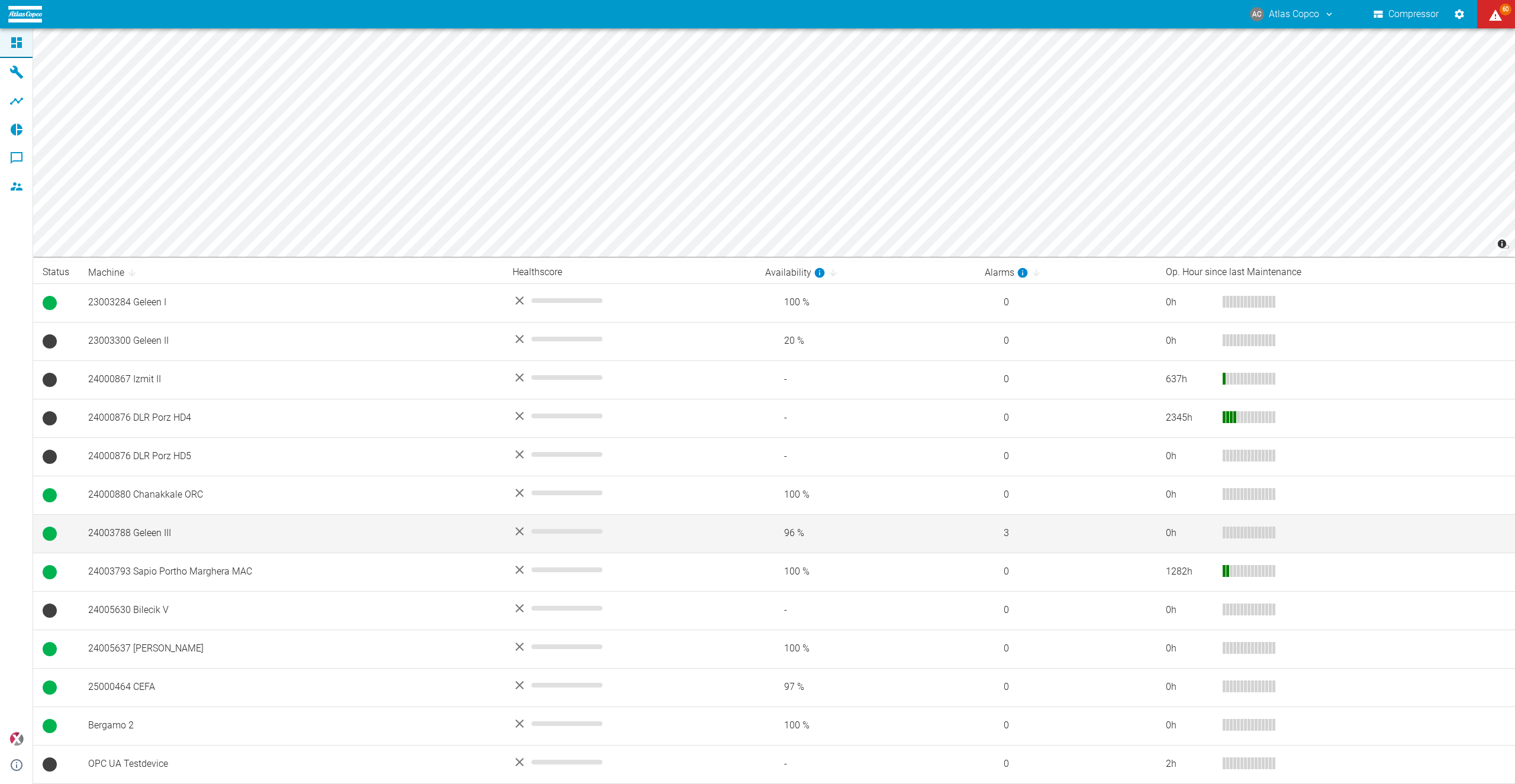
click at [178, 536] on td "24003788 Geleen III" at bounding box center [290, 533] width 424 height 38
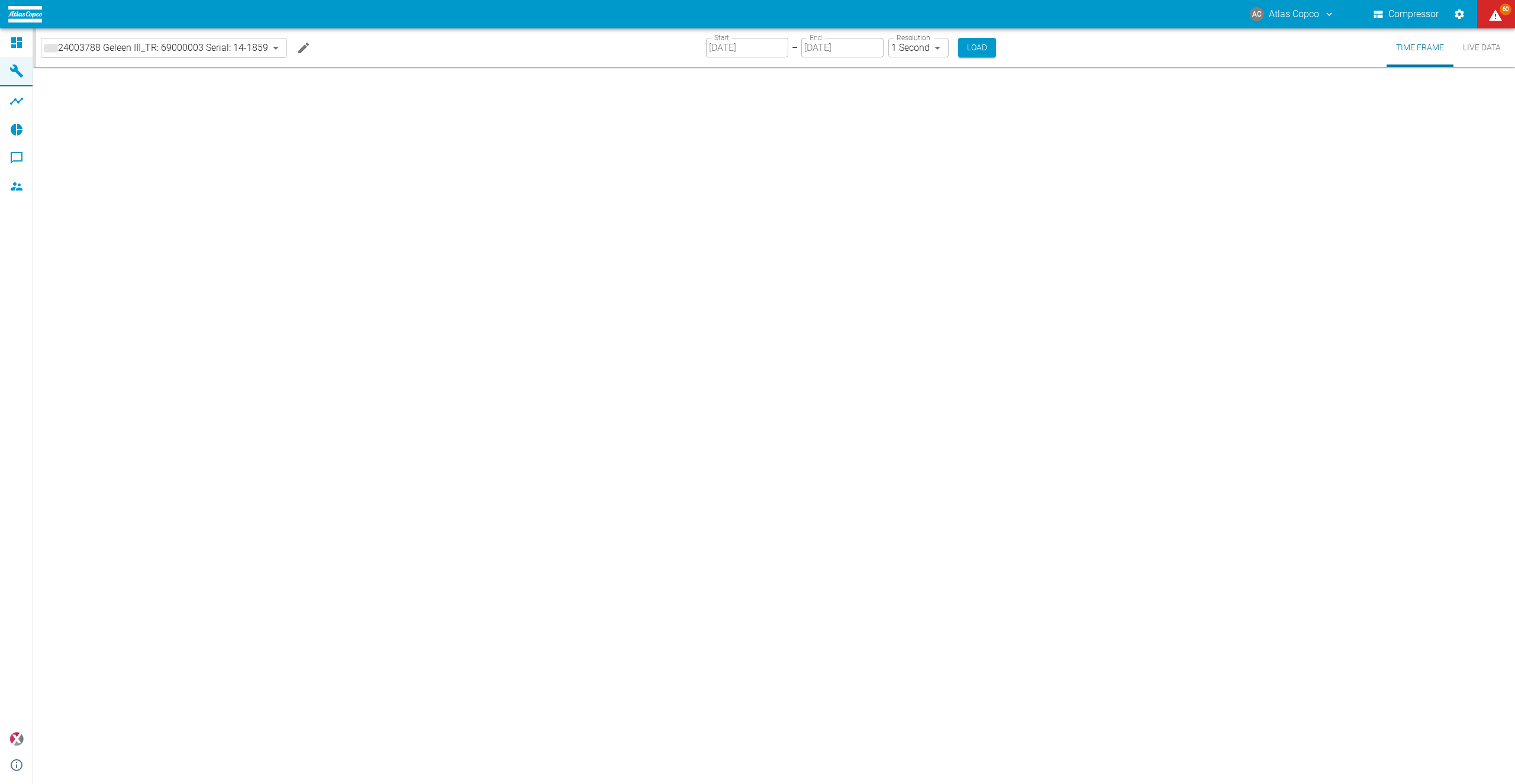
type input "2min"
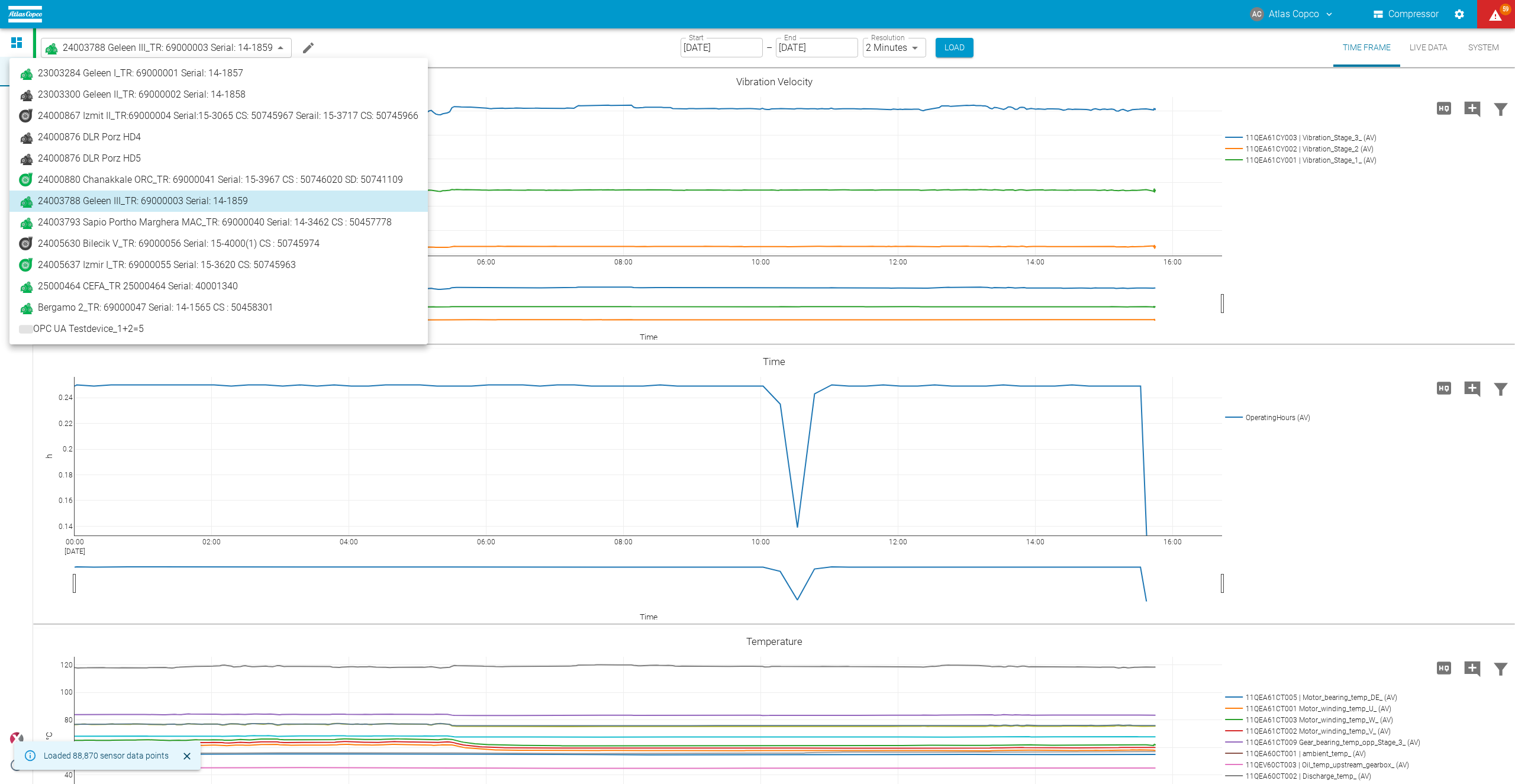
click at [155, 42] on body "AC Atlas Copco Compressor 59 Dashboard Machines Analyses Reports Comments Membe…" at bounding box center [758, 392] width 1515 height 784
click at [188, 225] on span "24003793 Sapio Portho Marghera MAC_TR: 69000040 Serial: 14-3462 CS : 50457778" at bounding box center [215, 222] width 354 height 14
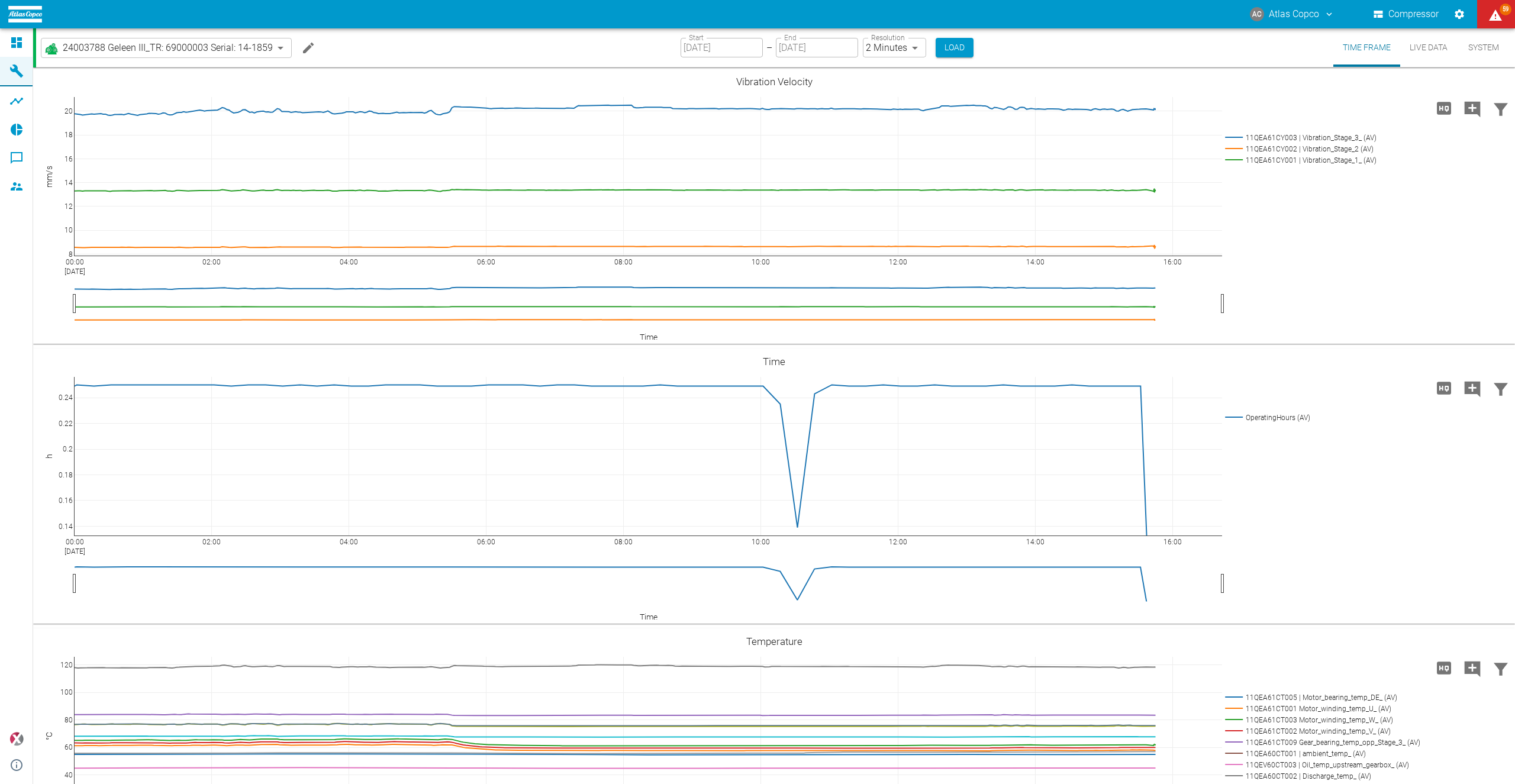
type input "230717c0-cf50-449d-8642-41b0d6a314df"
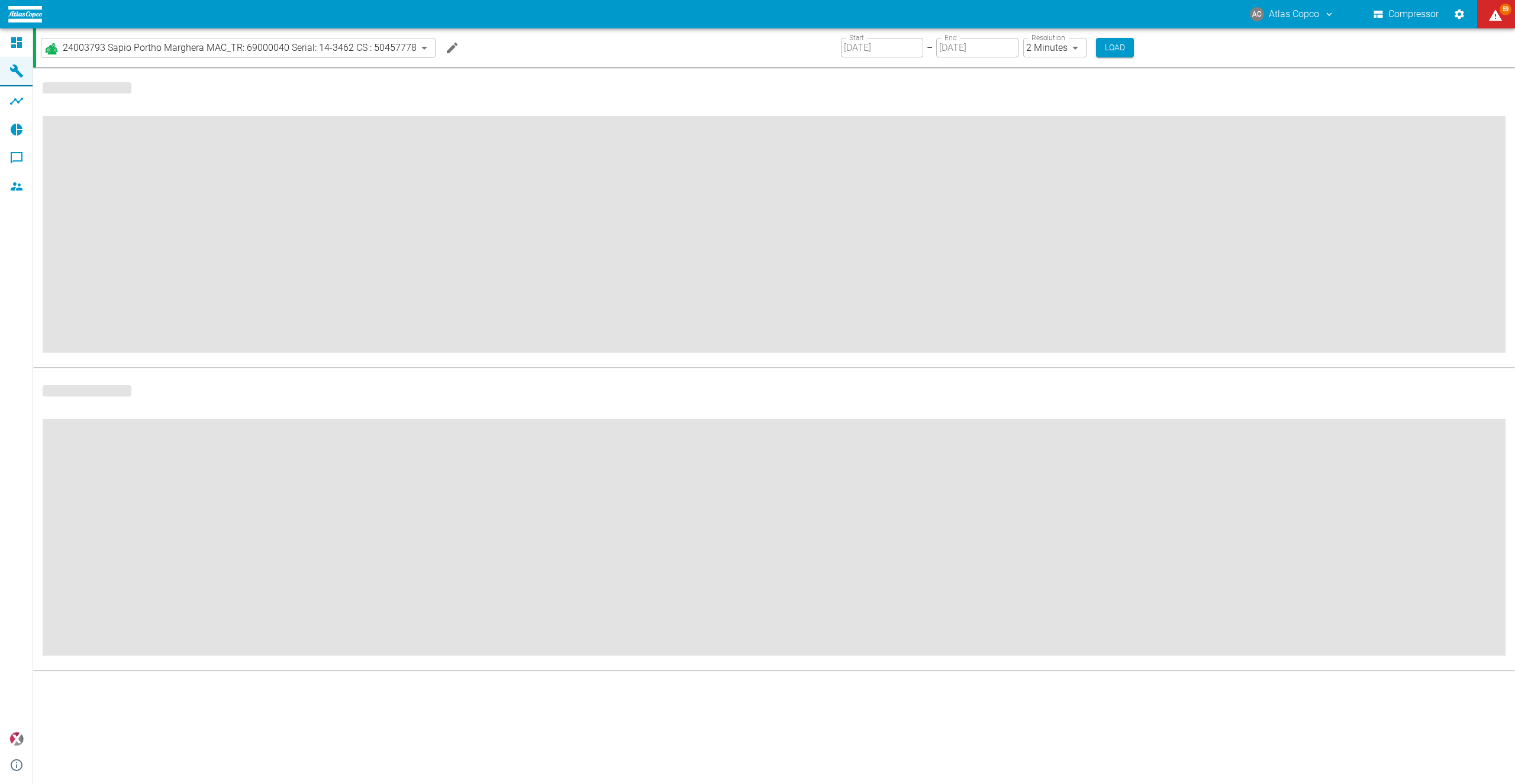
type input "2min"
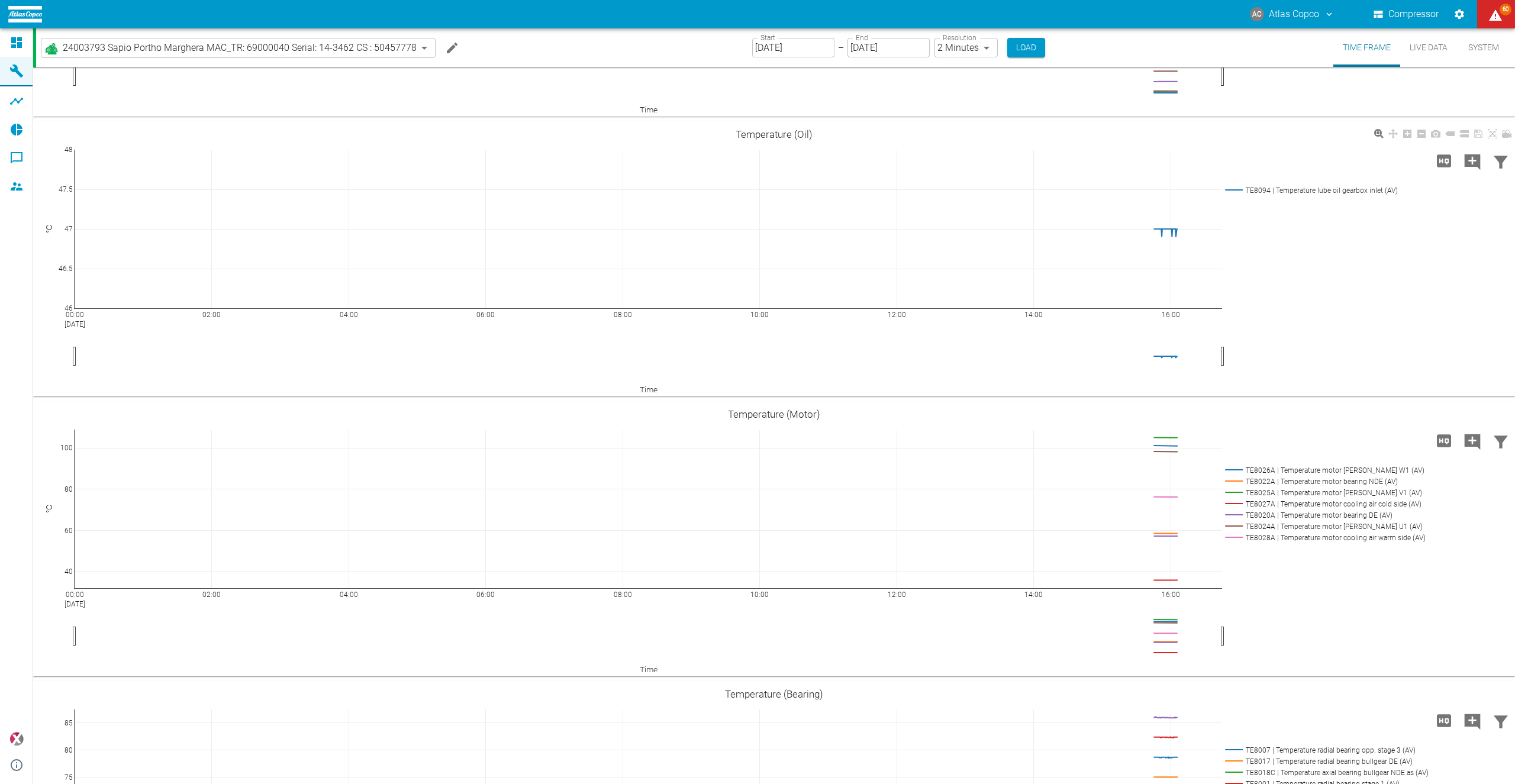
scroll to position [458, 0]
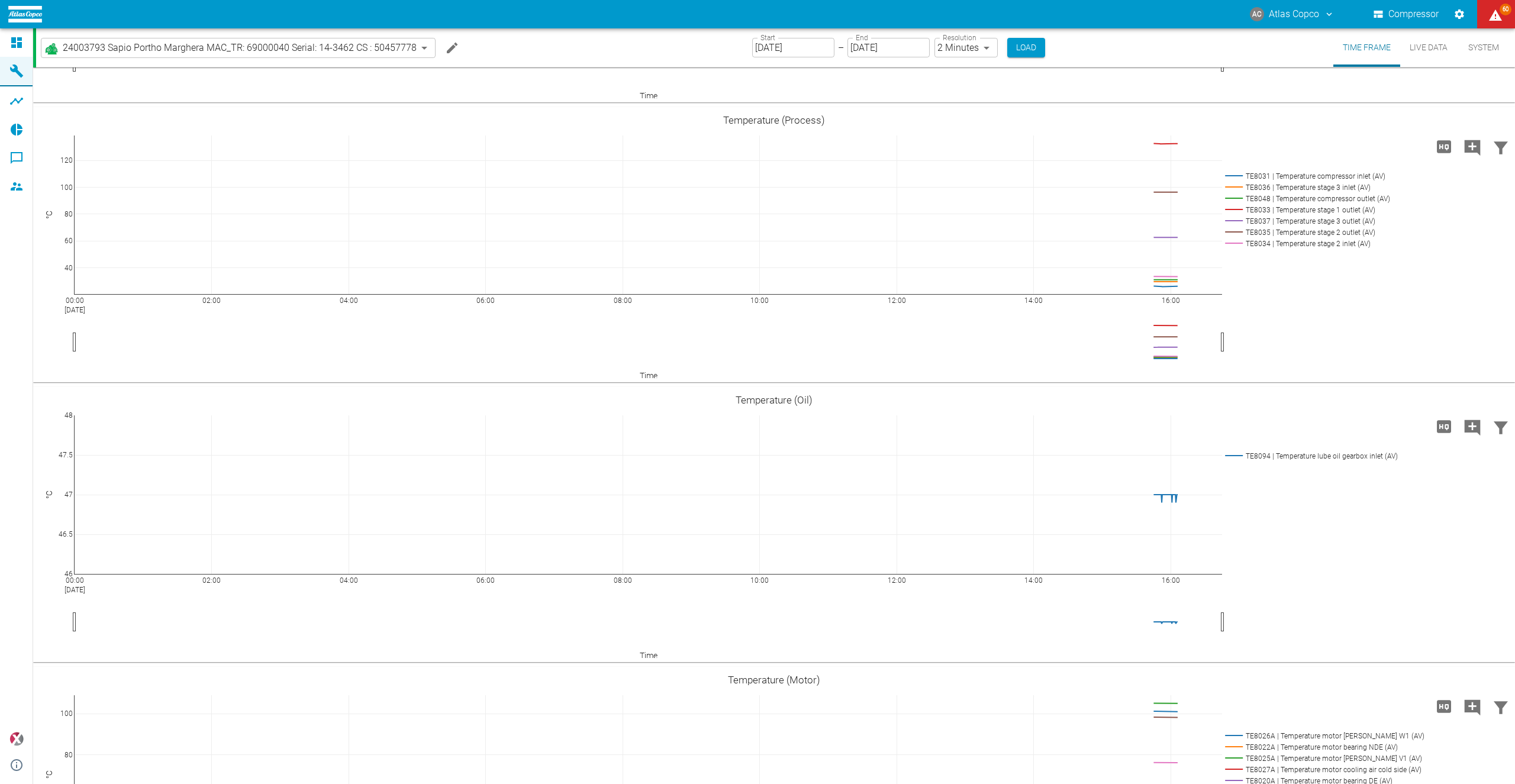
drag, startPoint x: 1409, startPoint y: 53, endPoint x: 1373, endPoint y: 99, distance: 58.4
click at [1409, 52] on button "Live Data" at bounding box center [1428, 47] width 57 height 38
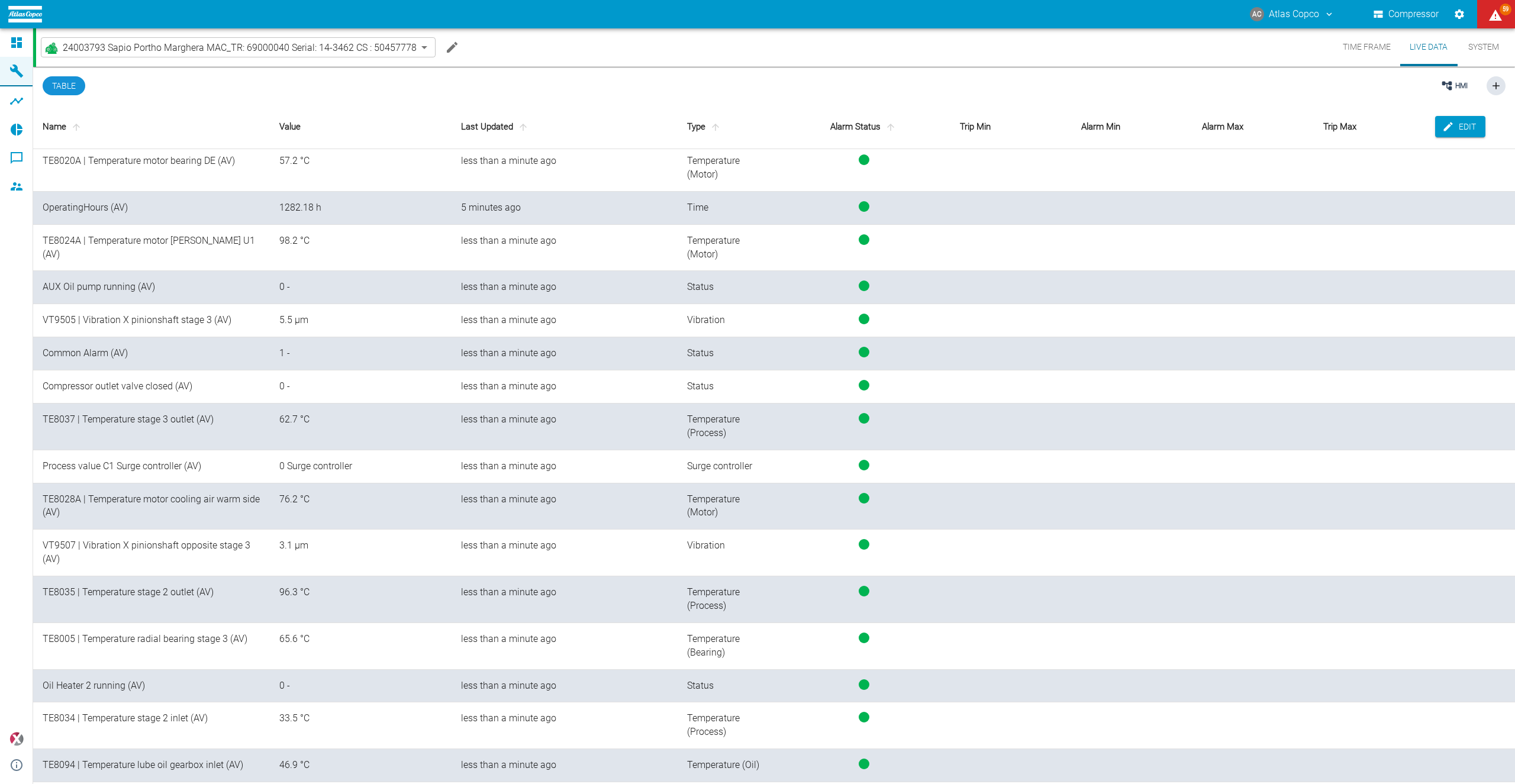
scroll to position [2306, 0]
